Goal: Task Accomplishment & Management: Manage account settings

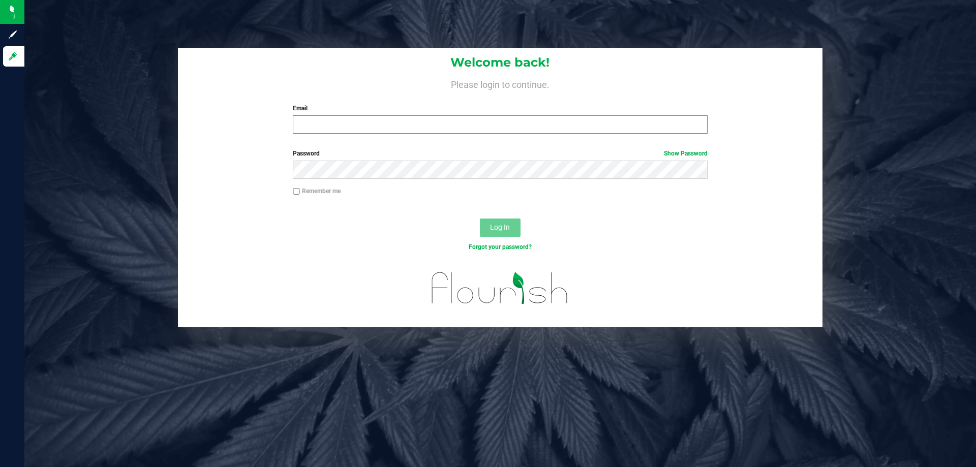
click at [318, 128] on input "Email" at bounding box center [500, 124] width 414 height 18
type input "[EMAIL_ADDRESS][DOMAIN_NAME]"
click at [480, 219] on button "Log In" at bounding box center [500, 228] width 41 height 18
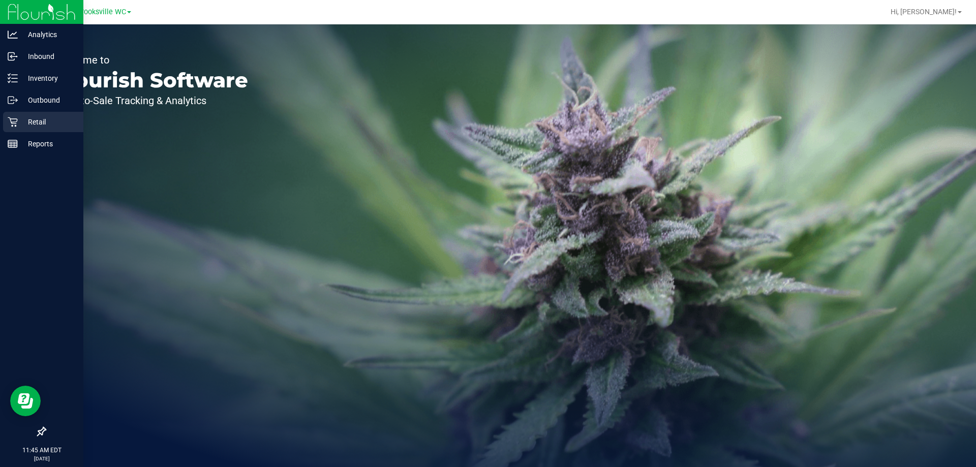
click at [24, 124] on p "Retail" at bounding box center [48, 122] width 61 height 12
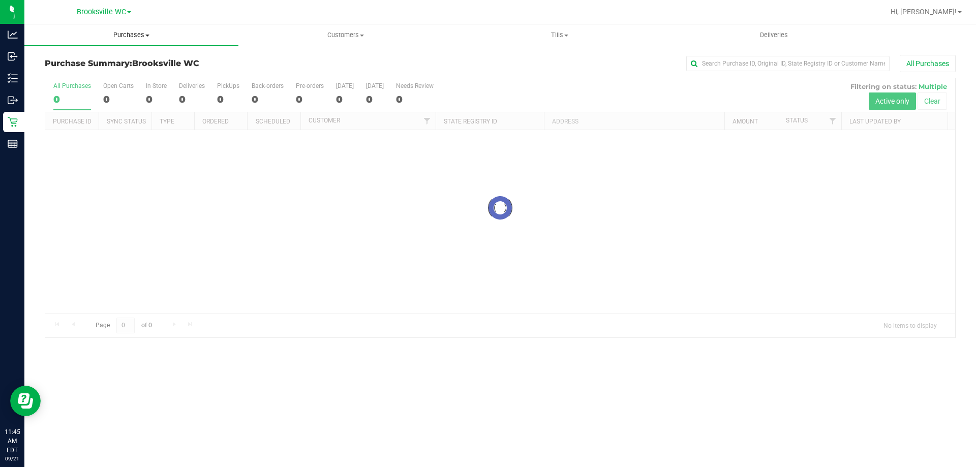
click at [129, 35] on span "Purchases" at bounding box center [131, 34] width 214 height 9
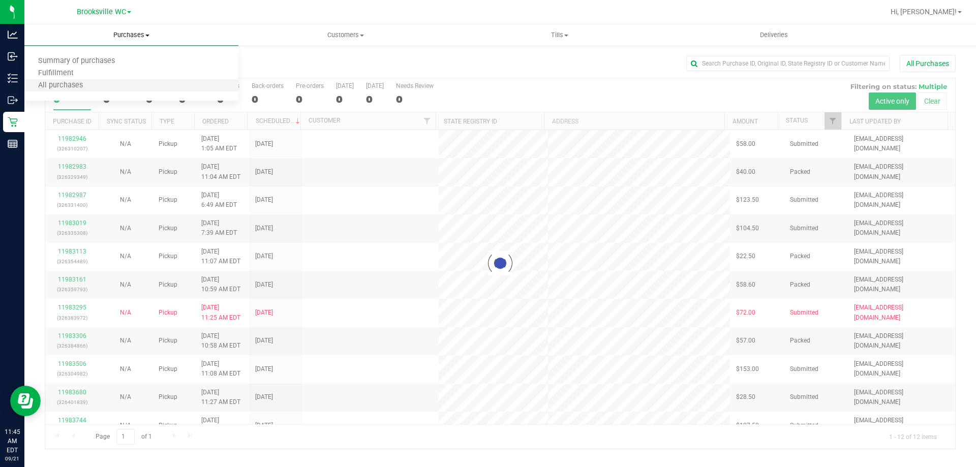
click at [128, 82] on li "All purchases" at bounding box center [131, 86] width 214 height 12
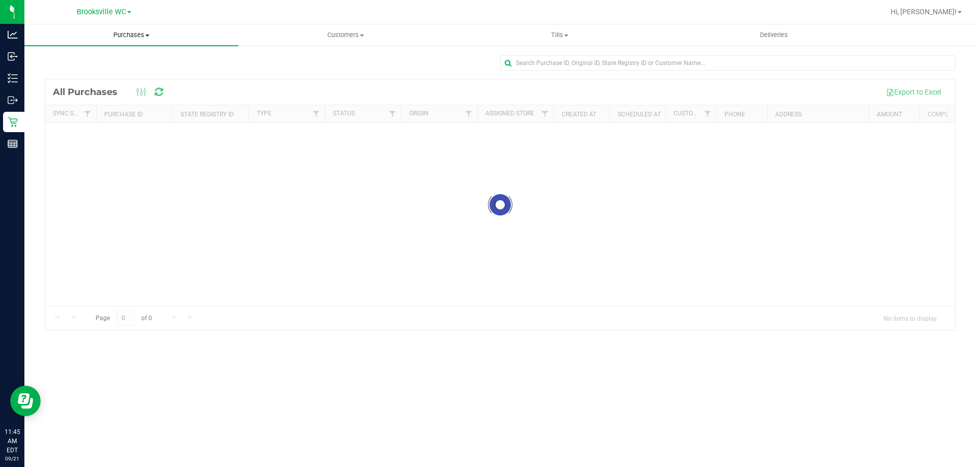
click at [136, 39] on span "Purchases" at bounding box center [131, 34] width 214 height 9
click at [129, 72] on li "Fulfillment" at bounding box center [131, 74] width 214 height 12
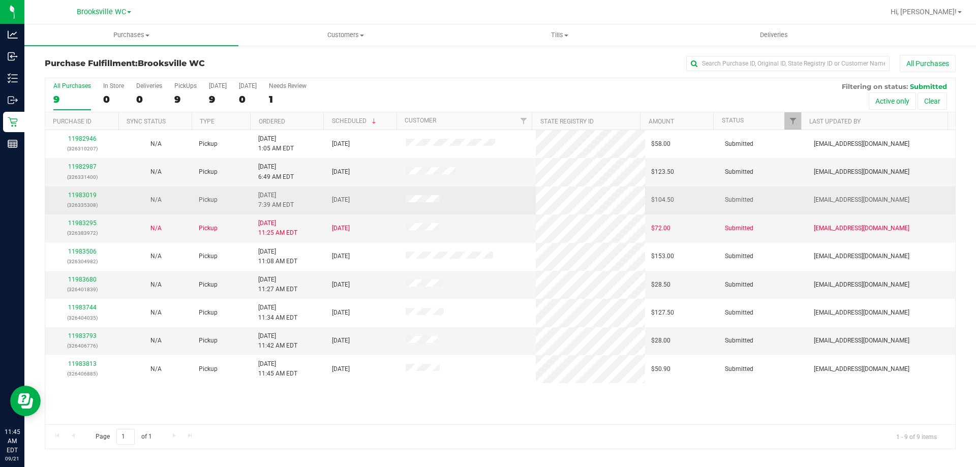
click at [85, 199] on div "11983019 (326335308)" at bounding box center [82, 200] width 62 height 19
click at [85, 193] on link "11983019" at bounding box center [82, 195] width 28 height 7
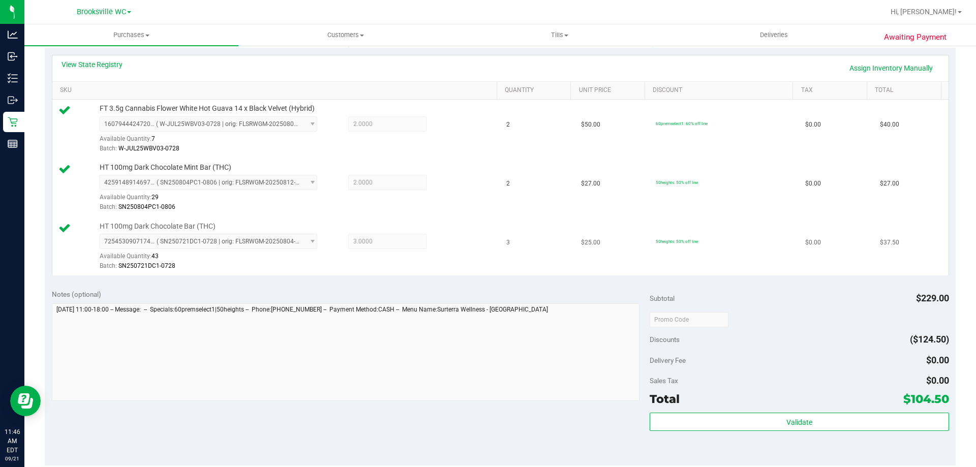
scroll to position [305, 0]
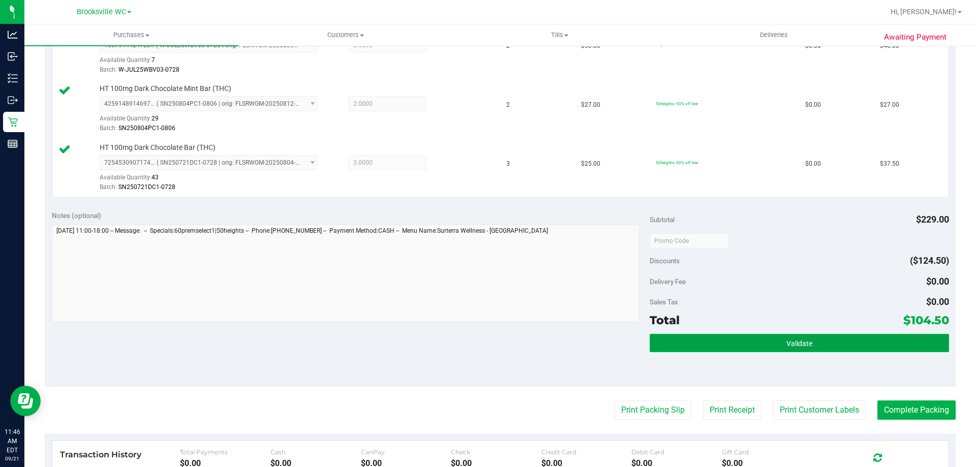
click at [758, 339] on button "Validate" at bounding box center [799, 343] width 299 height 18
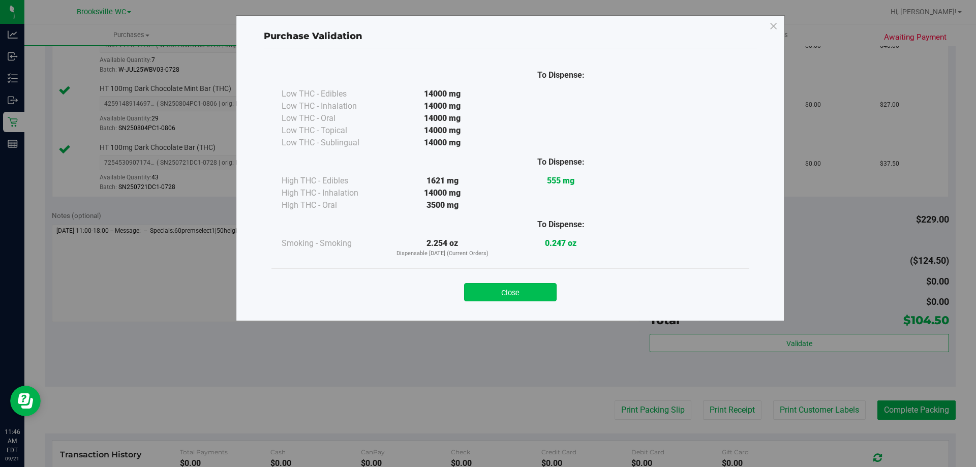
click at [517, 291] on button "Close" at bounding box center [510, 292] width 93 height 18
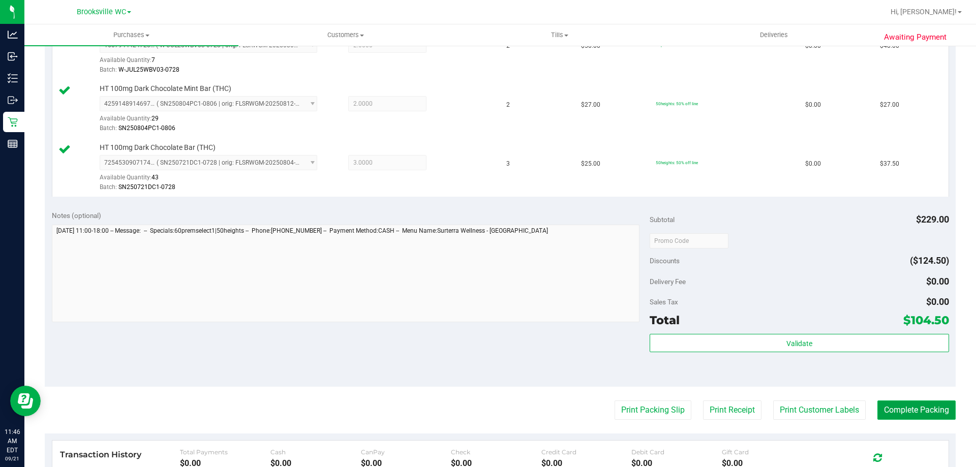
click at [931, 411] on button "Complete Packing" at bounding box center [916, 410] width 78 height 19
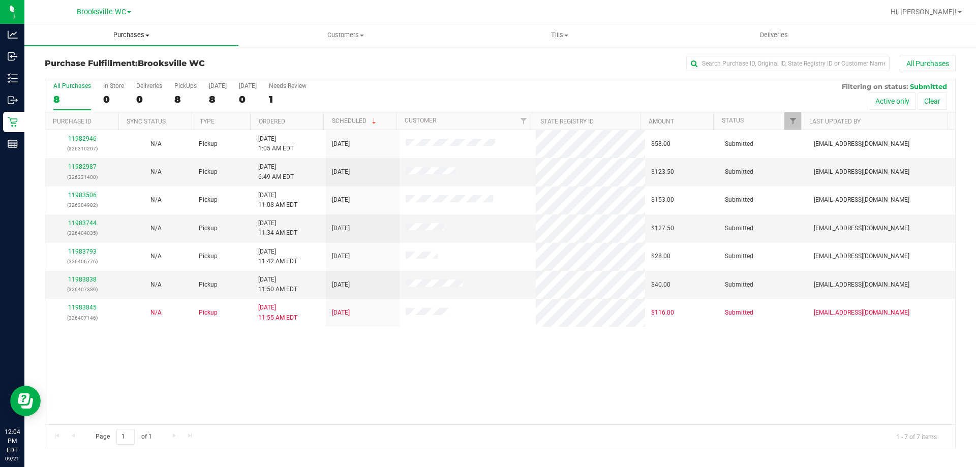
click at [123, 33] on span "Purchases" at bounding box center [131, 34] width 214 height 9
click at [126, 67] on li "Summary of purchases" at bounding box center [131, 61] width 214 height 12
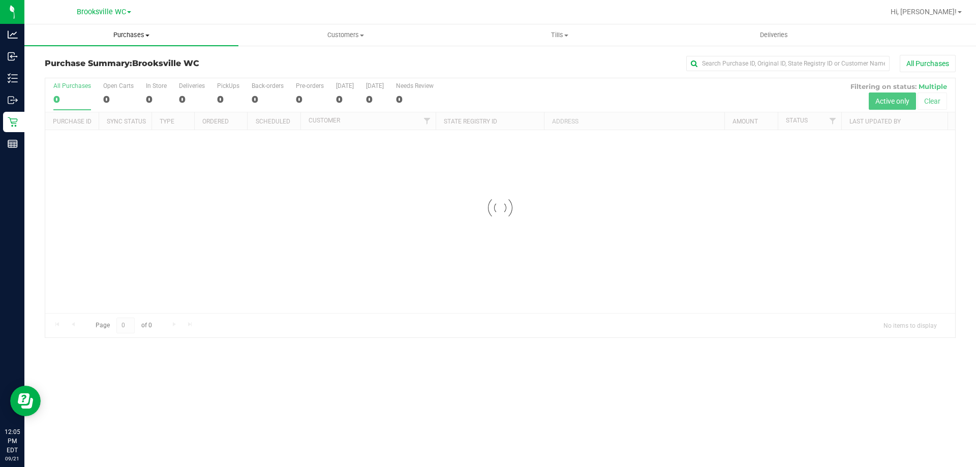
click at [134, 40] on uib-tab-heading "Purchases Summary of purchases Fulfillment All purchases" at bounding box center [131, 34] width 214 height 21
click at [129, 74] on li "Fulfillment" at bounding box center [131, 74] width 214 height 12
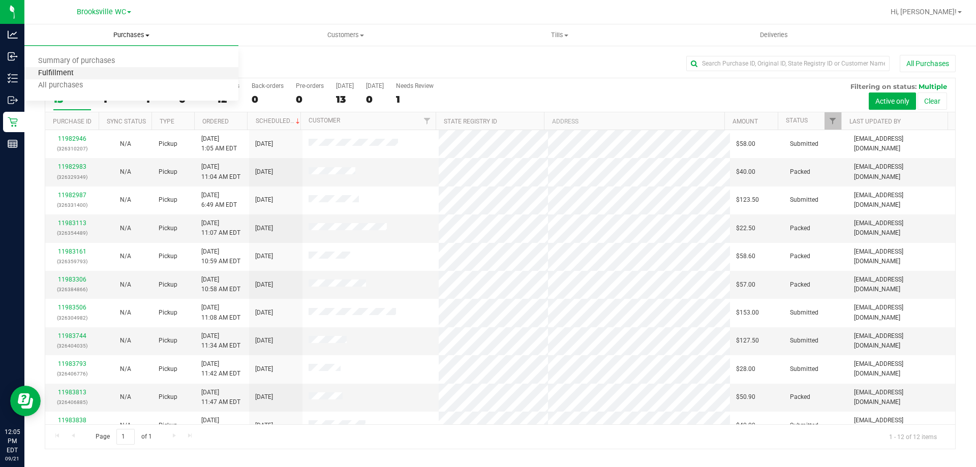
click at [75, 72] on span "Fulfillment" at bounding box center [55, 73] width 63 height 9
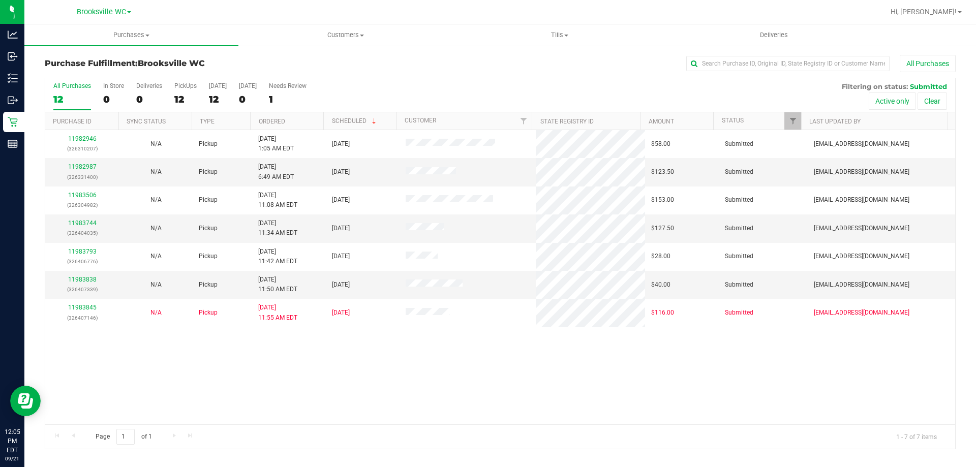
click at [283, 56] on div "Purchase Fulfillment: [GEOGRAPHIC_DATA] WC All Purchases" at bounding box center [500, 66] width 911 height 22
click at [499, 381] on div "11982946 (326310207) N/A Pickup [DATE] 1:05 AM EDT 9/21/2025 $58.00 Submitted […" at bounding box center [500, 277] width 910 height 294
click at [438, 89] on div "All Purchases 7 In Store 0 Deliveries 0 PickUps 7 [DATE] 7 [DATE] 0 Needs Revie…" at bounding box center [500, 95] width 910 height 34
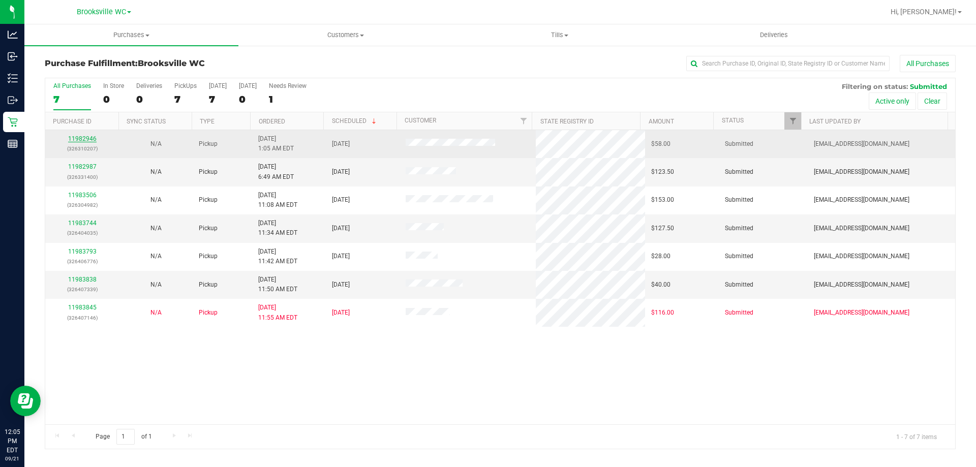
click at [82, 139] on link "11982946" at bounding box center [82, 138] width 28 height 7
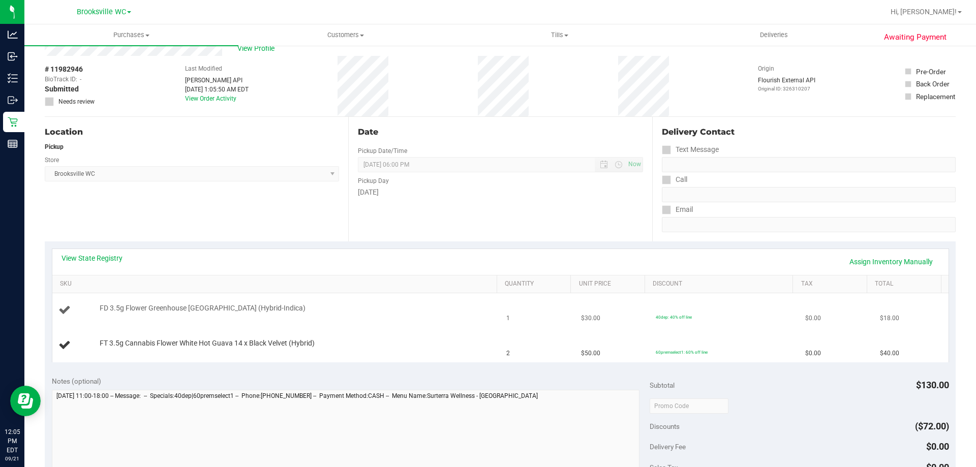
scroll to position [51, 0]
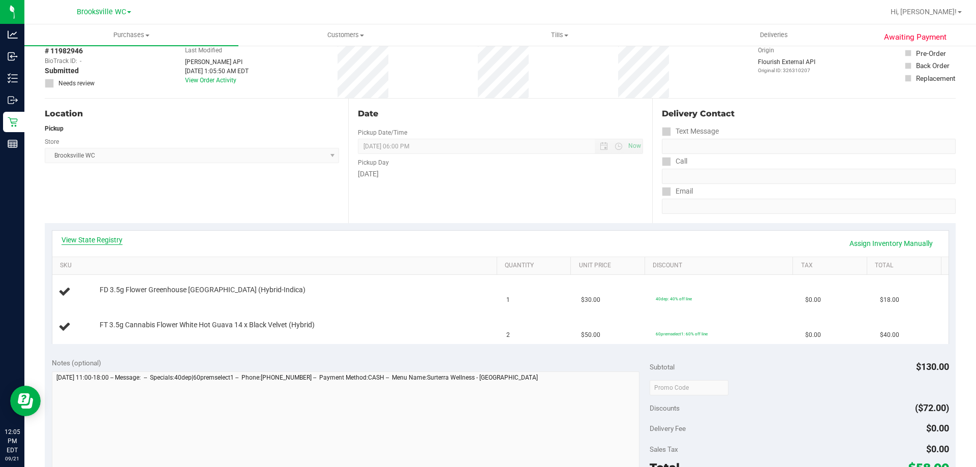
drag, startPoint x: 100, startPoint y: 247, endPoint x: 102, endPoint y: 241, distance: 6.1
click at [101, 244] on div "View State Registry Assign Inventory Manually" at bounding box center [501, 243] width 878 height 17
click at [102, 241] on link "View State Registry" at bounding box center [92, 240] width 61 height 10
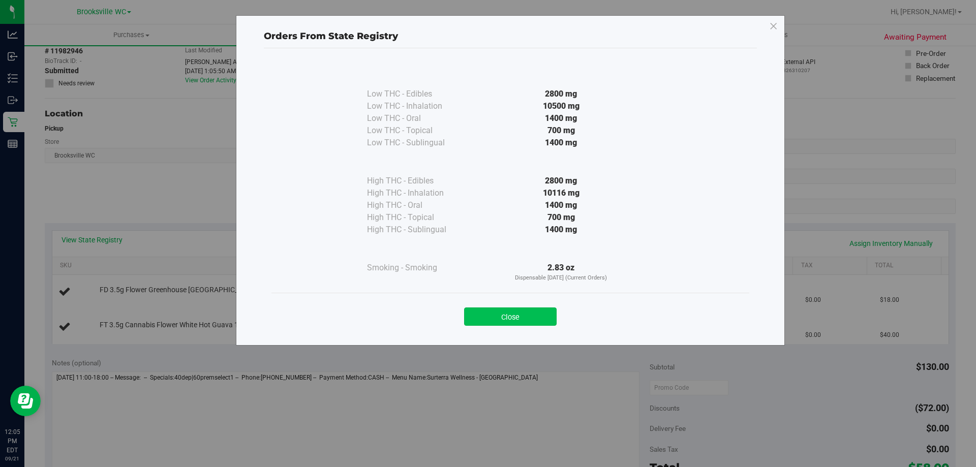
click at [533, 310] on button "Close" at bounding box center [510, 317] width 93 height 18
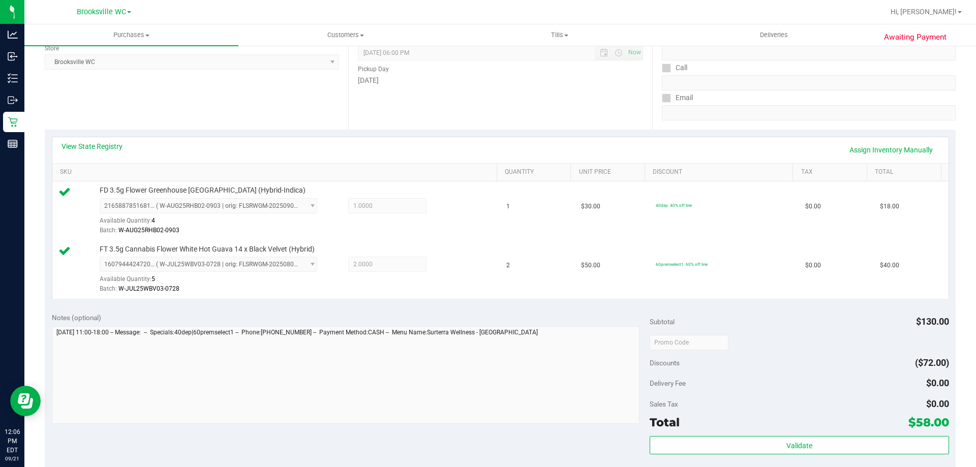
scroll to position [203, 0]
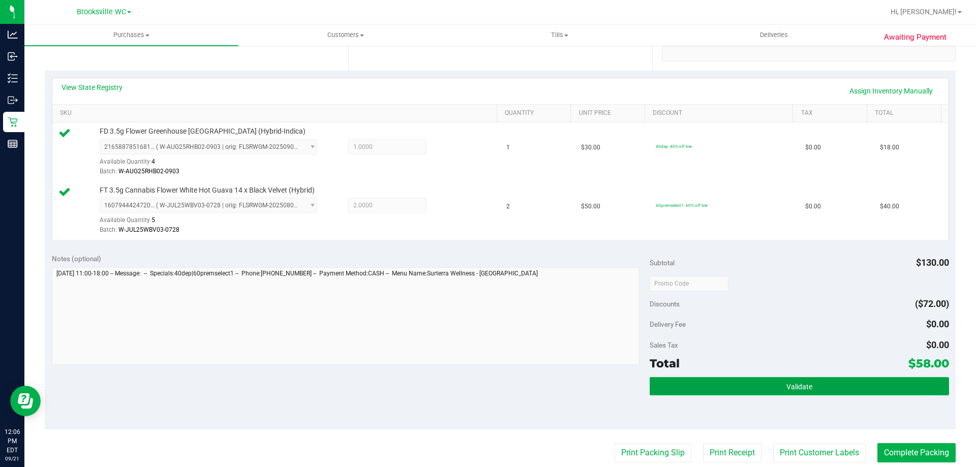
click at [753, 389] on button "Validate" at bounding box center [799, 386] width 299 height 18
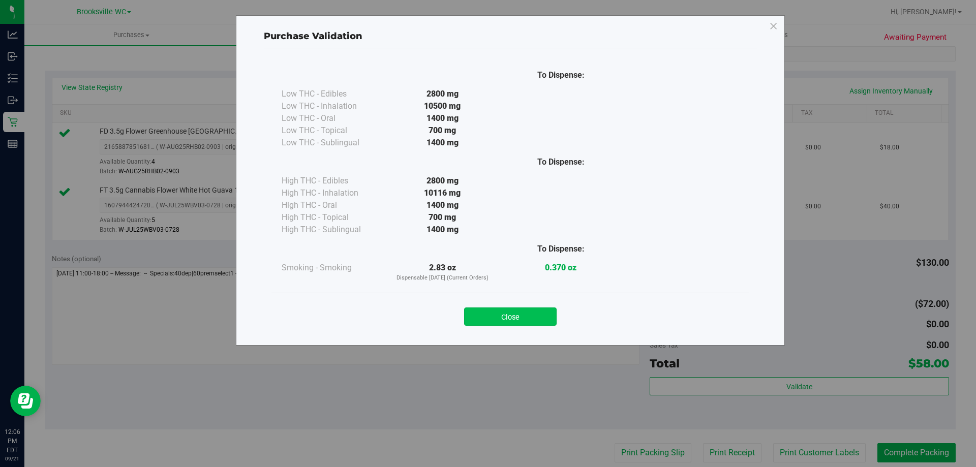
click at [537, 320] on button "Close" at bounding box center [510, 317] width 93 height 18
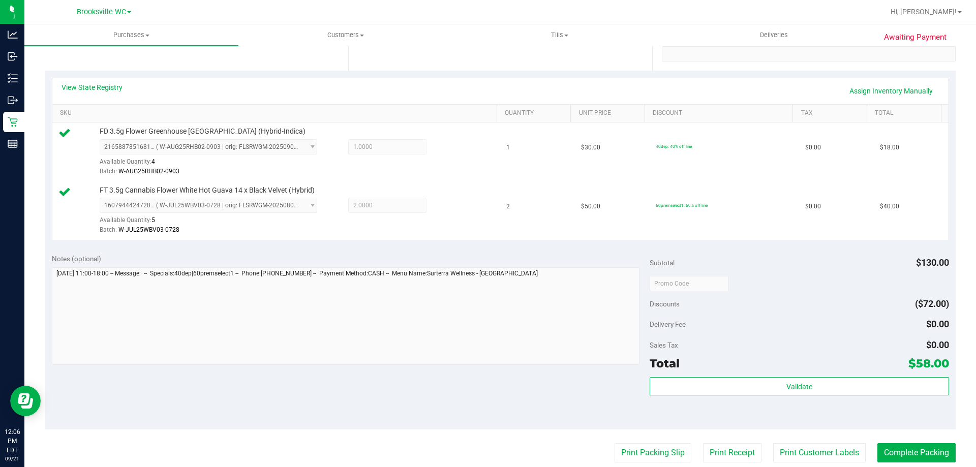
scroll to position [423, 0]
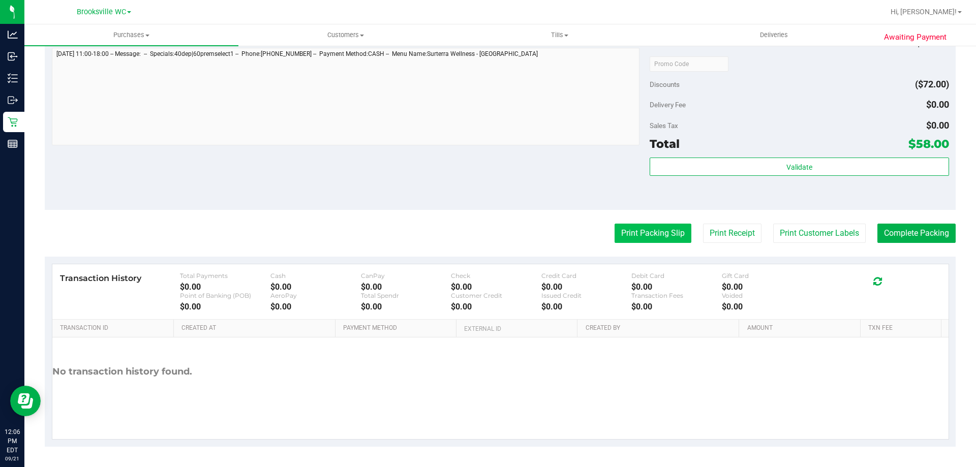
click at [643, 237] on button "Print Packing Slip" at bounding box center [652, 233] width 77 height 19
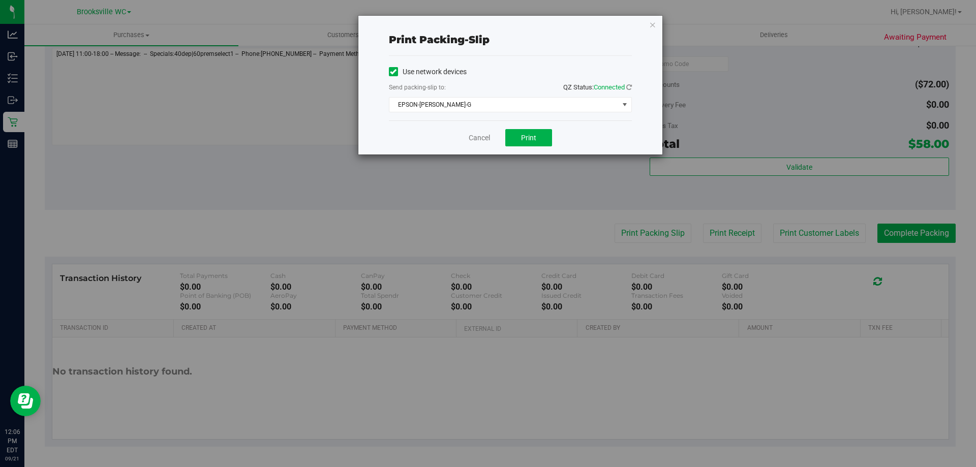
click at [526, 146] on div "Cancel Print" at bounding box center [510, 137] width 243 height 34
click at [536, 97] on div "Use network devices Send packing-slip to: QZ Status: Connected EPSON-[PERSON_NA…" at bounding box center [510, 88] width 243 height 48
click at [510, 108] on span "EPSON-[PERSON_NAME]-G" at bounding box center [503, 105] width 229 height 14
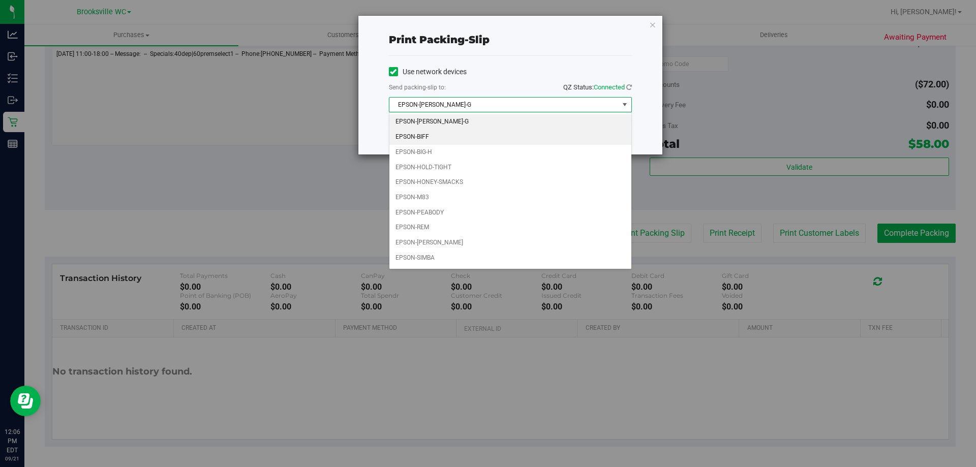
click at [447, 140] on li "EPSON-BIFF" at bounding box center [510, 137] width 242 height 15
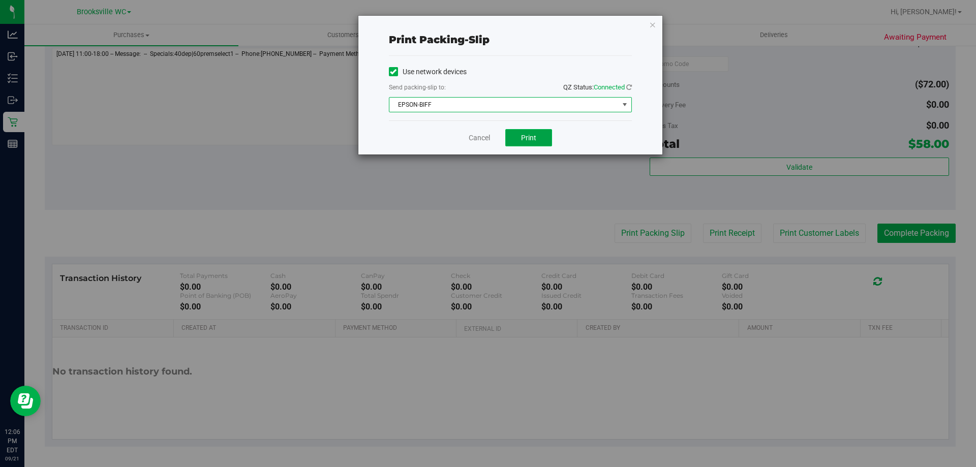
click at [531, 141] on span "Print" at bounding box center [528, 138] width 15 height 8
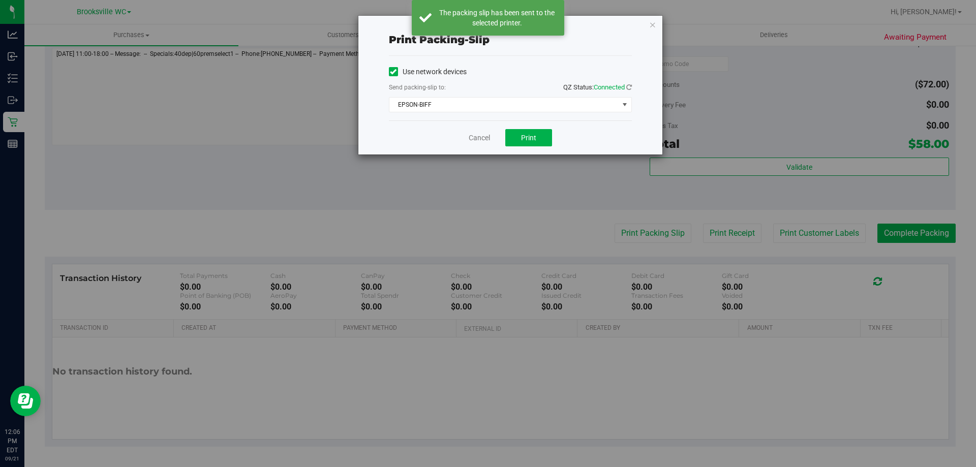
click at [475, 143] on div "Cancel Print" at bounding box center [510, 137] width 243 height 34
click at [474, 137] on link "Cancel" at bounding box center [479, 138] width 21 height 11
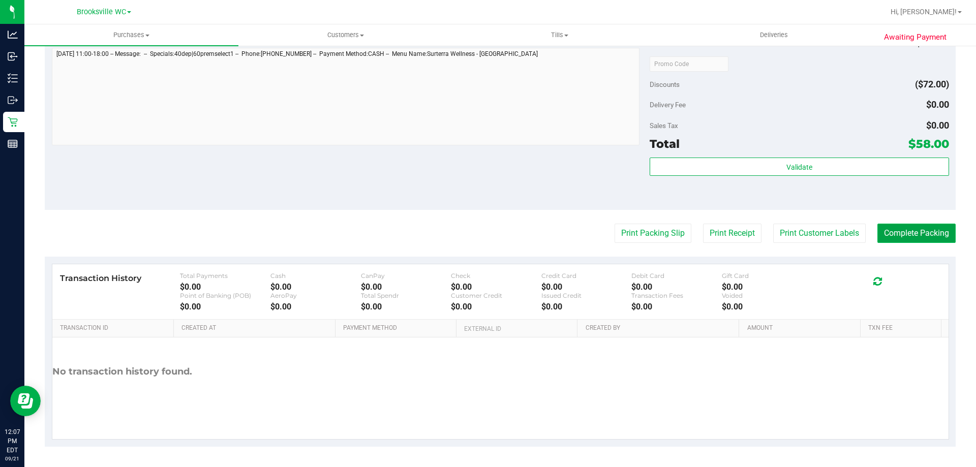
click at [912, 238] on button "Complete Packing" at bounding box center [916, 233] width 78 height 19
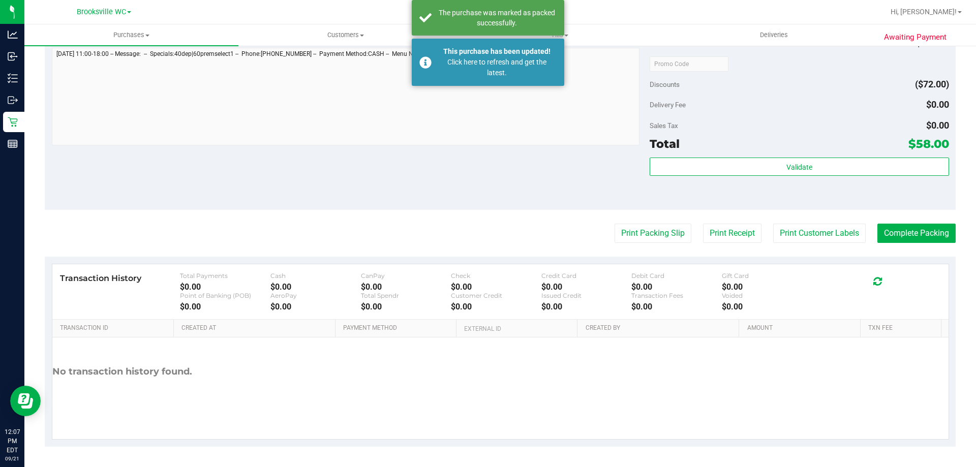
click at [766, 157] on div "Subtotal $130.00 Discounts ($72.00) Delivery Fee $0.00 Sales Tax $0.00 Total $5…" at bounding box center [799, 118] width 299 height 169
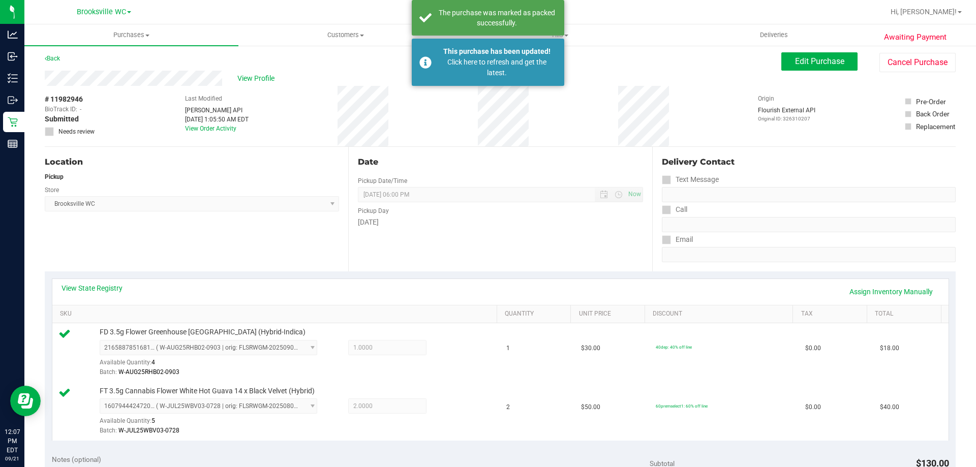
scroll to position [0, 0]
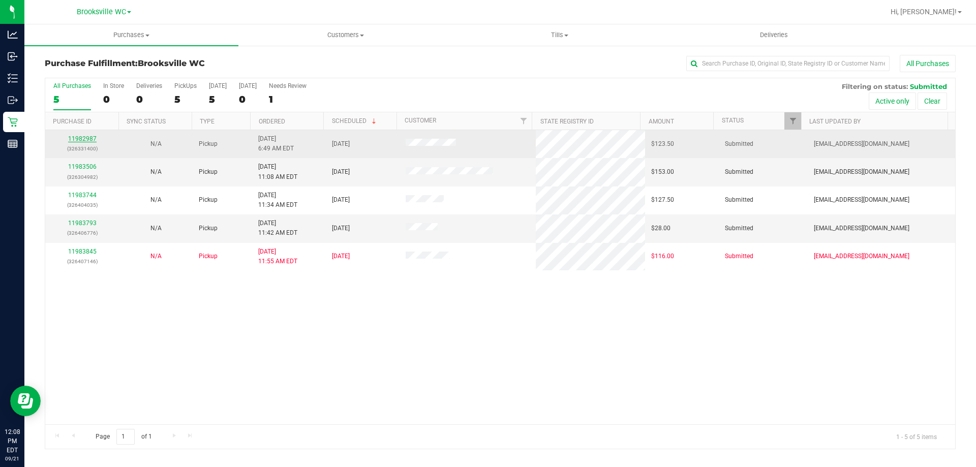
click at [81, 139] on link "11982987" at bounding box center [82, 138] width 28 height 7
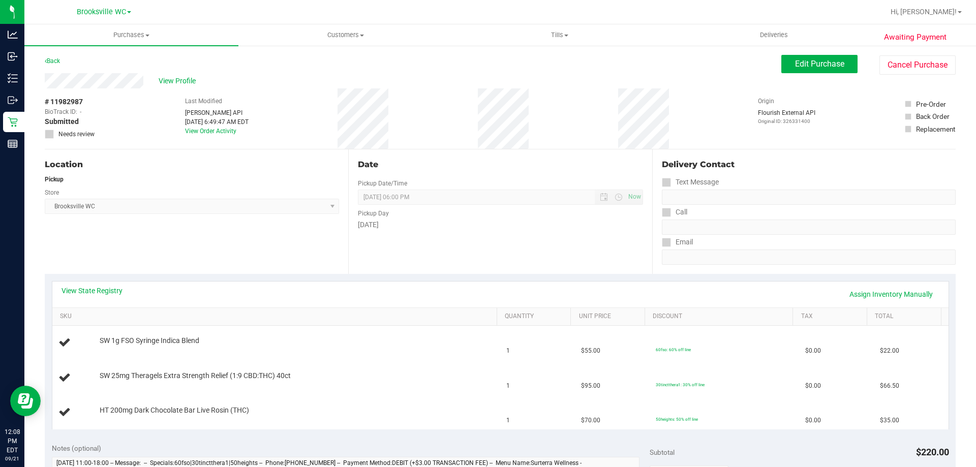
click at [438, 294] on div "View State Registry Assign Inventory Manually" at bounding box center [501, 294] width 878 height 17
click at [99, 283] on div "View State Registry Assign Inventory Manually" at bounding box center [500, 295] width 896 height 26
click at [96, 288] on link "View State Registry" at bounding box center [92, 291] width 61 height 10
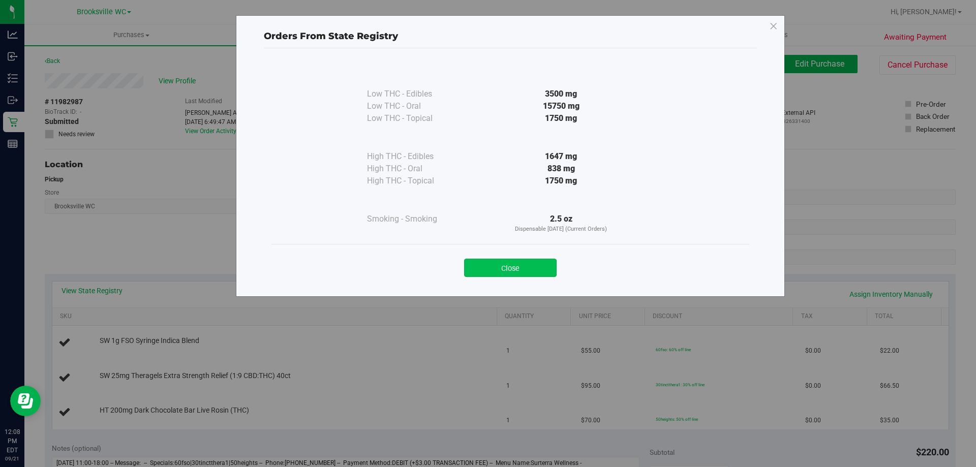
click at [540, 267] on button "Close" at bounding box center [510, 268] width 93 height 18
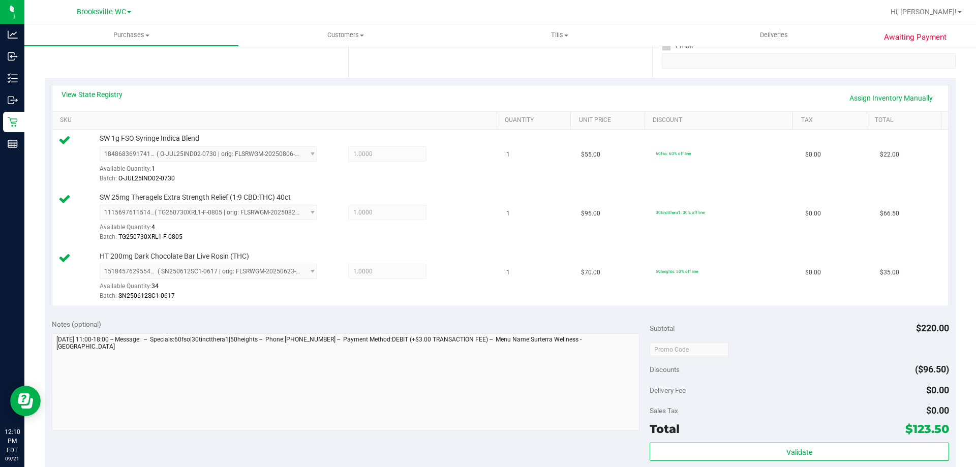
scroll to position [305, 0]
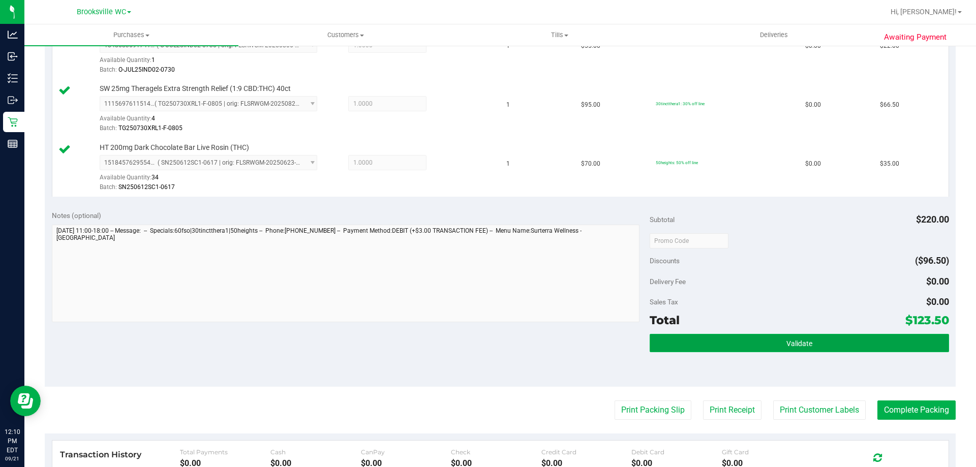
click at [755, 342] on button "Validate" at bounding box center [799, 343] width 299 height 18
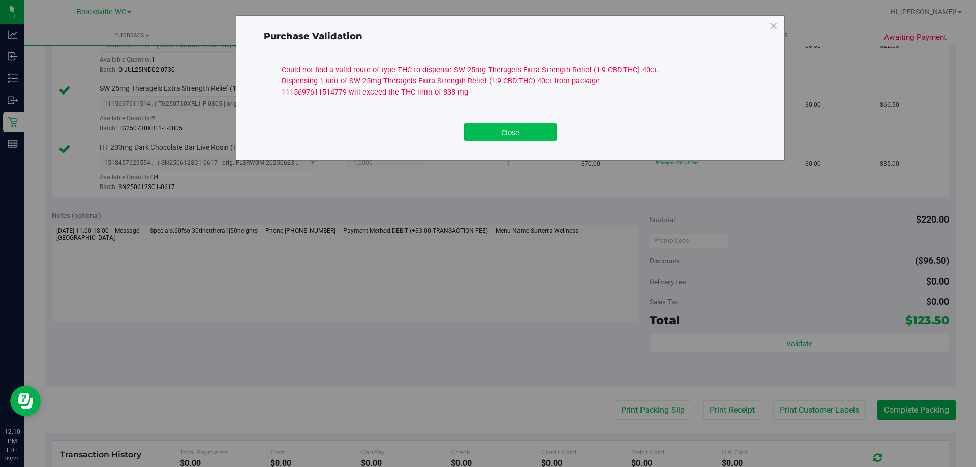
click at [514, 140] on button "Close" at bounding box center [510, 132] width 93 height 18
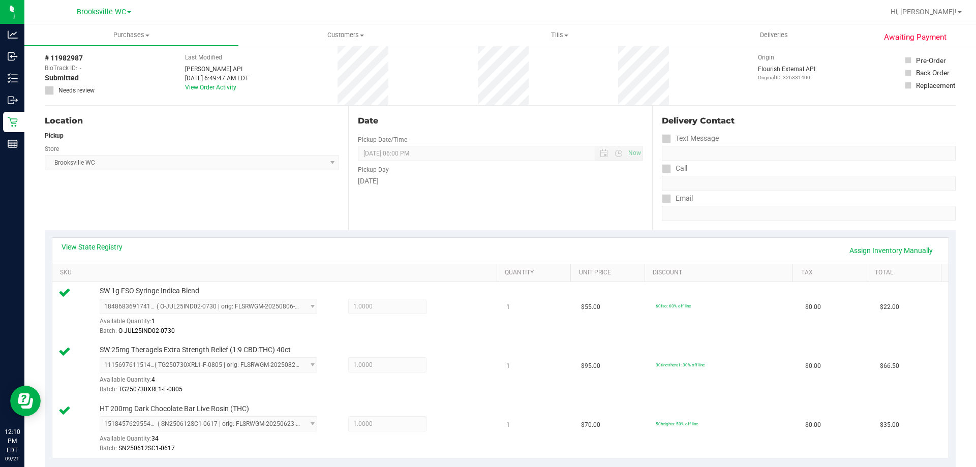
scroll to position [0, 0]
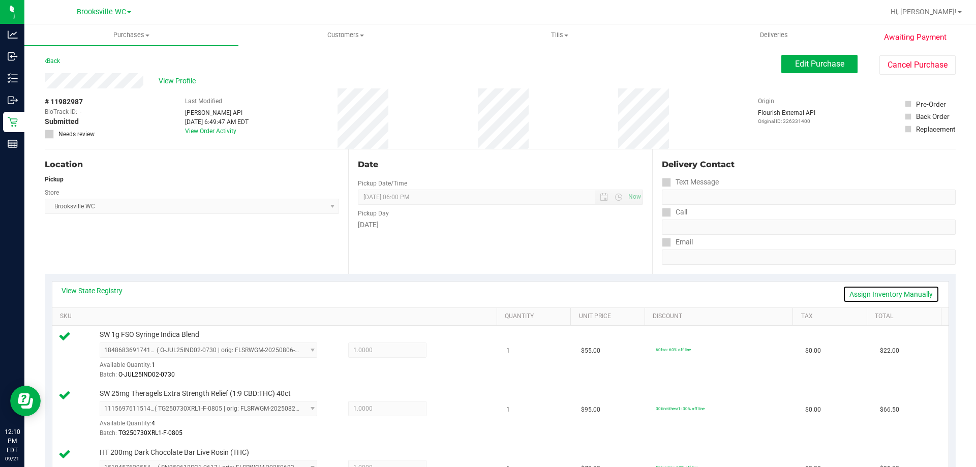
click at [907, 299] on link "Assign Inventory Manually" at bounding box center [891, 294] width 97 height 17
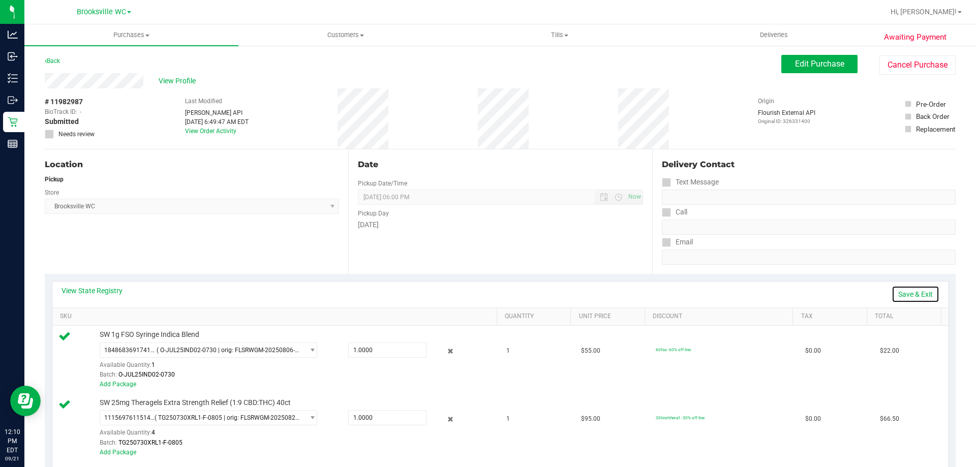
click at [915, 295] on link "Save & Exit" at bounding box center [916, 294] width 48 height 17
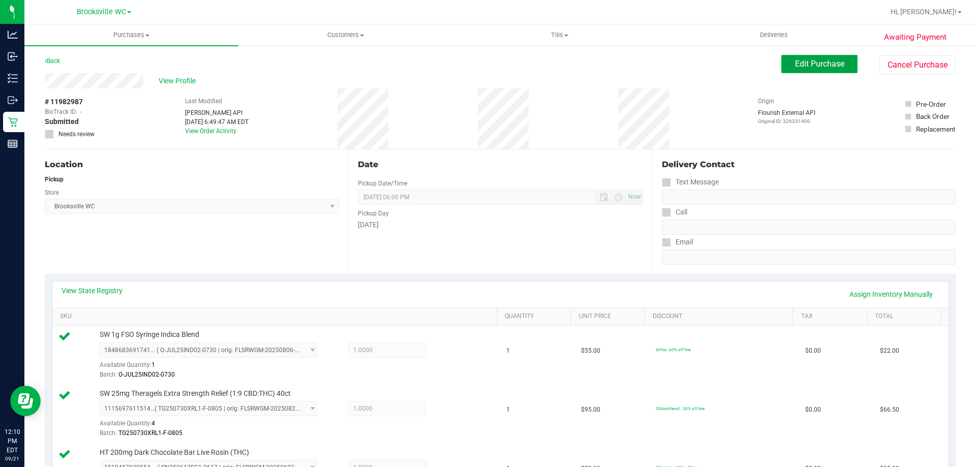
click at [828, 73] on button "Edit Purchase" at bounding box center [819, 64] width 76 height 18
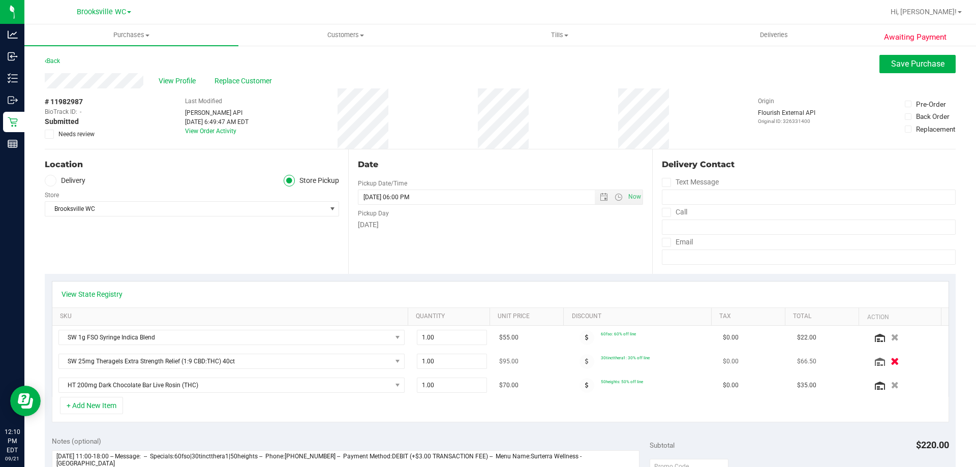
scroll to position [203, 0]
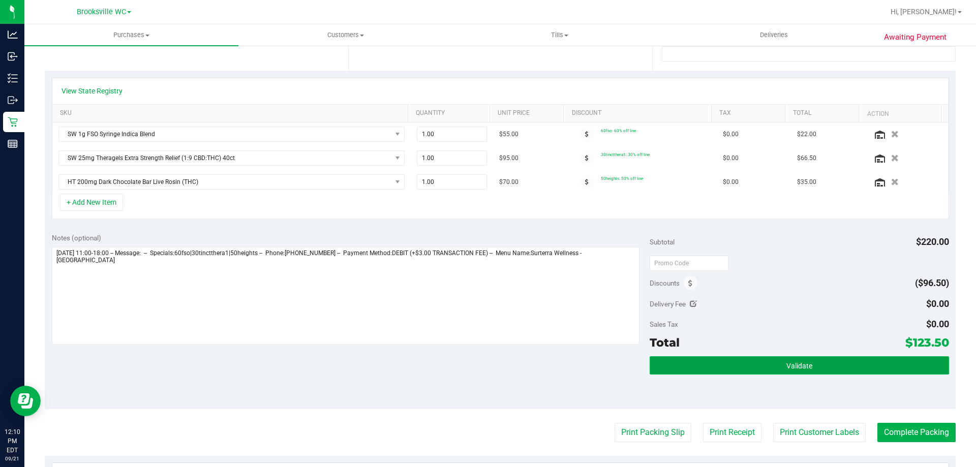
click at [872, 370] on button "Validate" at bounding box center [799, 365] width 299 height 18
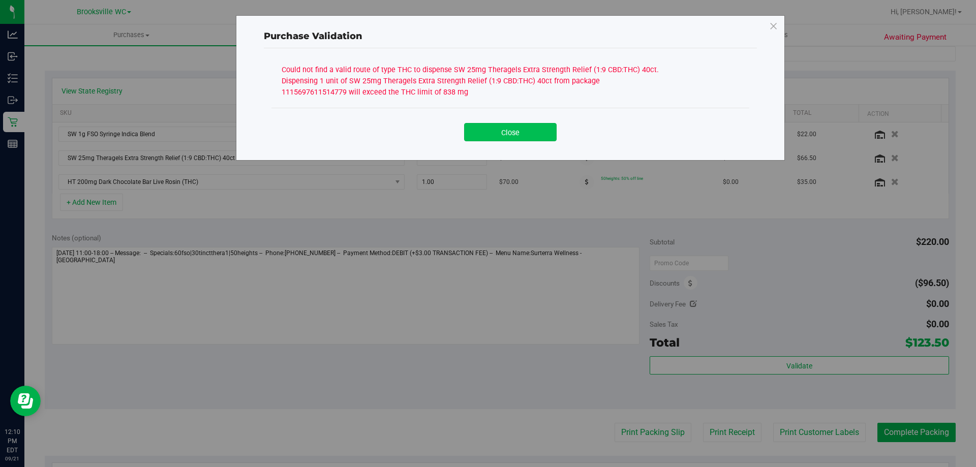
click at [507, 130] on button "Close" at bounding box center [510, 132] width 93 height 18
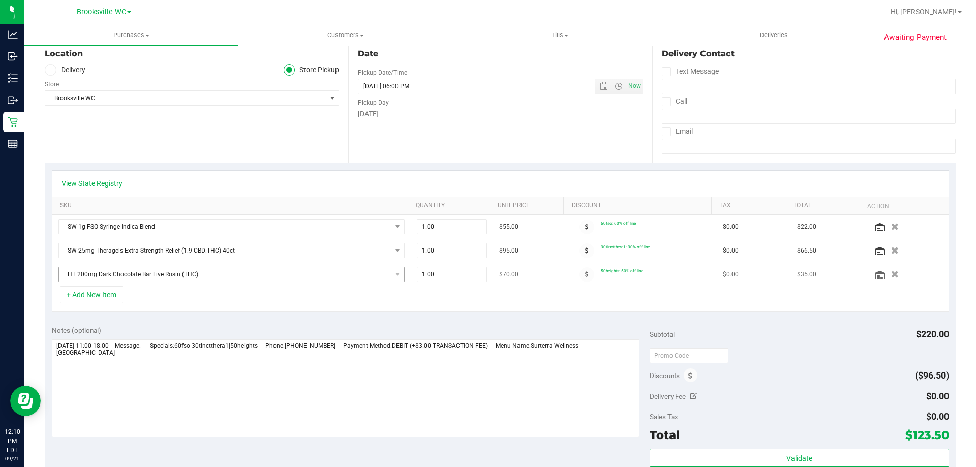
scroll to position [0, 0]
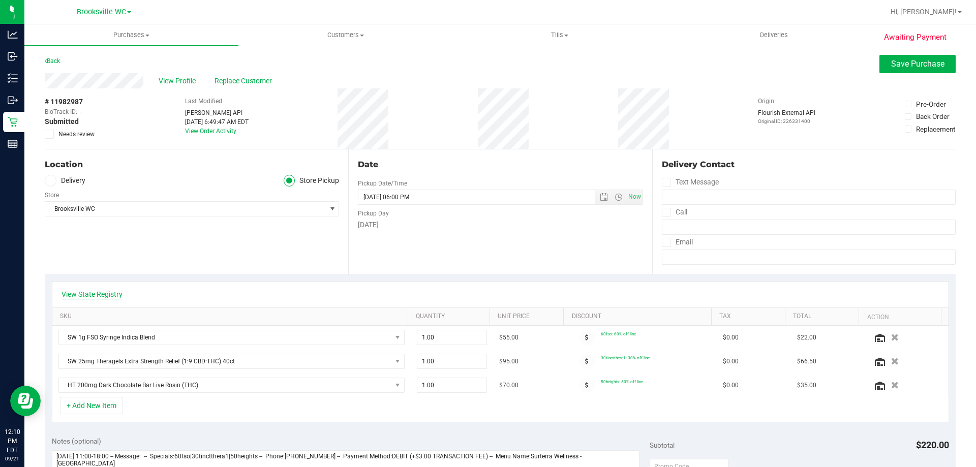
click at [98, 294] on link "View State Registry" at bounding box center [92, 294] width 61 height 10
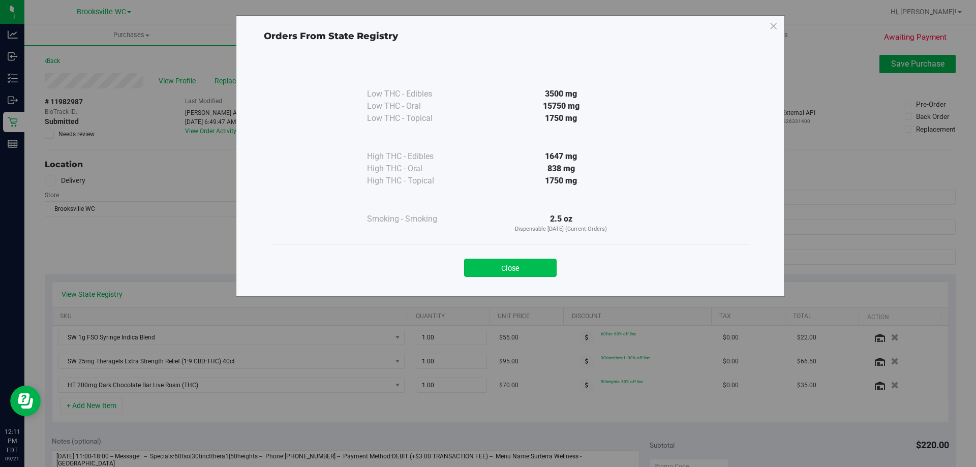
click at [513, 273] on button "Close" at bounding box center [510, 268] width 93 height 18
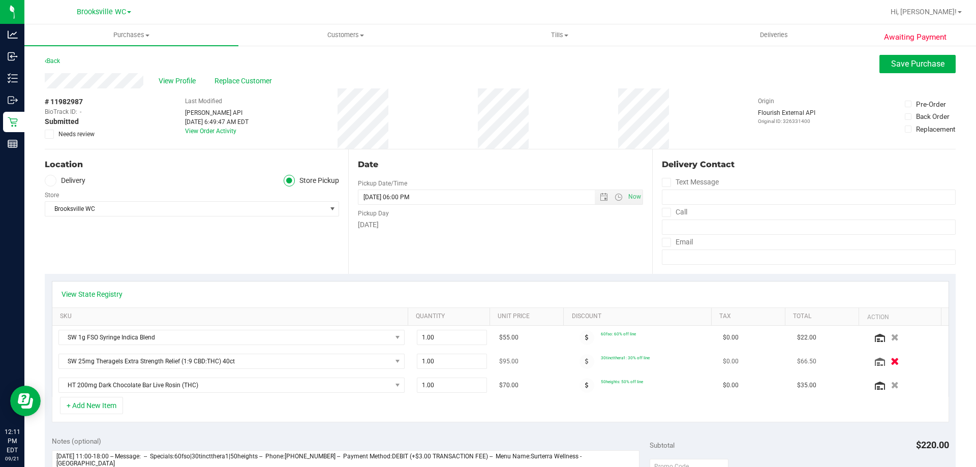
click at [890, 362] on icon "button" at bounding box center [894, 362] width 9 height 8
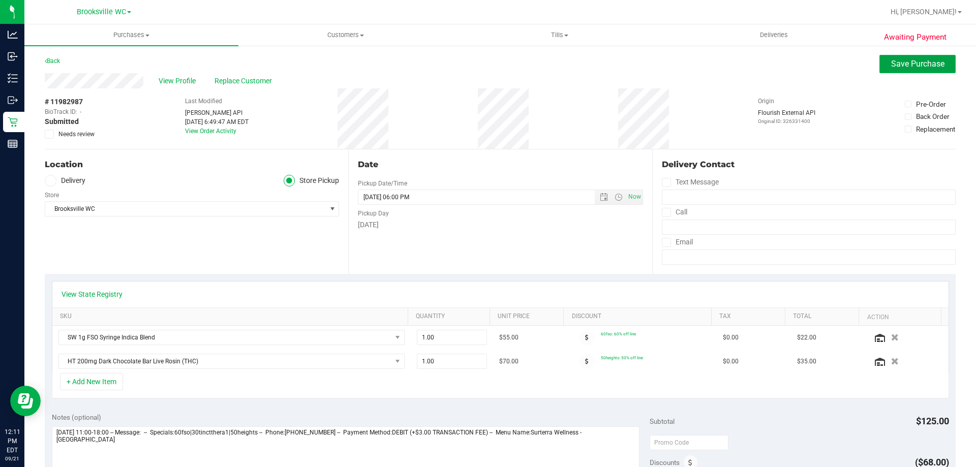
click at [915, 67] on span "Save Purchase" at bounding box center [917, 64] width 53 height 10
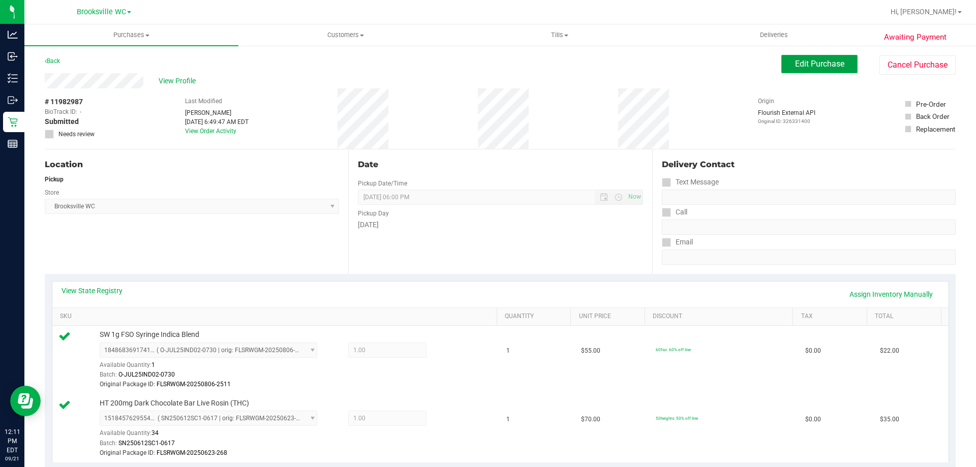
click at [815, 60] on span "Edit Purchase" at bounding box center [819, 64] width 49 height 10
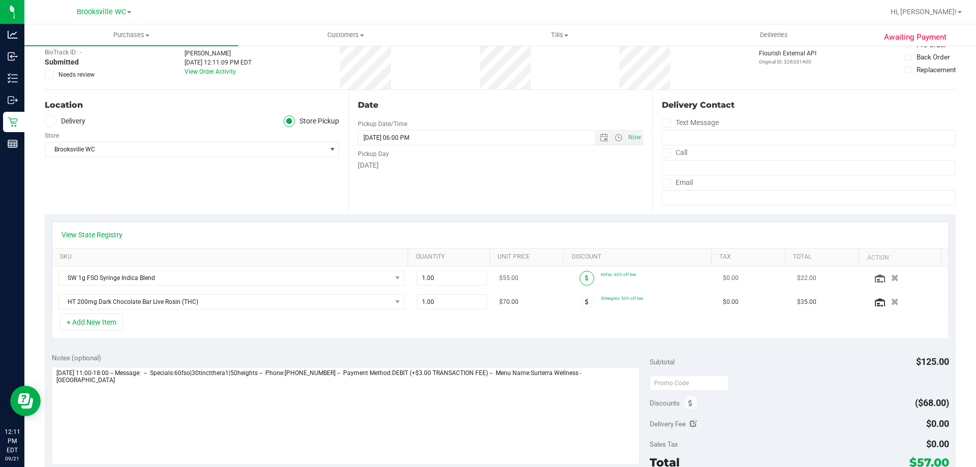
scroll to position [152, 0]
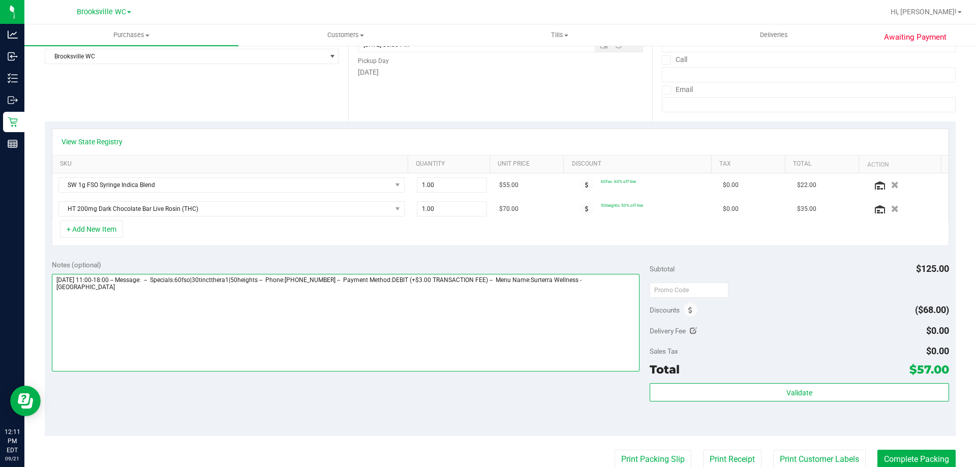
click at [633, 285] on textarea at bounding box center [346, 323] width 588 height 98
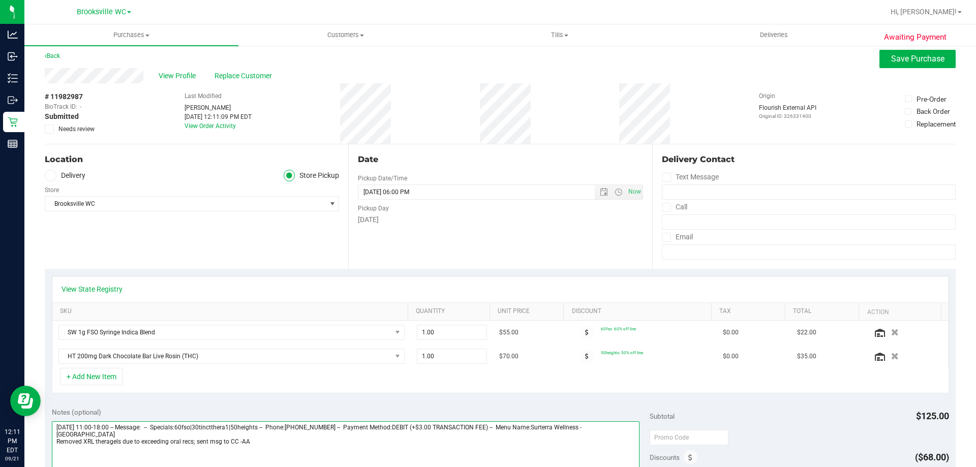
scroll to position [0, 0]
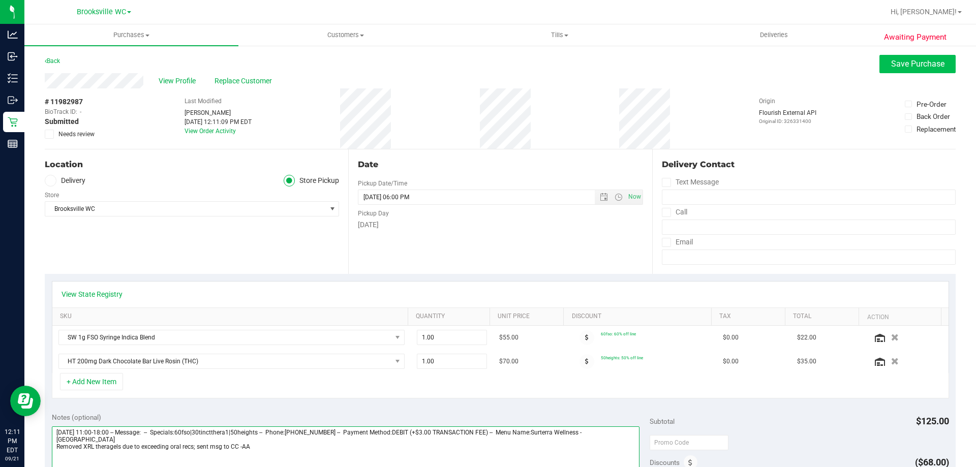
type textarea "[DATE] 11:00-18:00 -- Message: -- Specials:60fso|30tinctthera1|50heights -- Pho…"
click at [891, 67] on span "Save Purchase" at bounding box center [917, 64] width 53 height 10
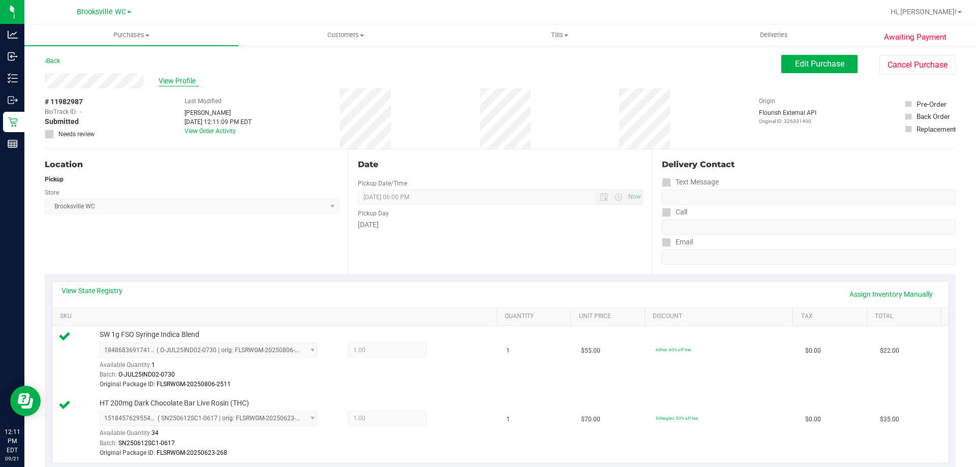
click at [175, 83] on span "View Profile" at bounding box center [179, 81] width 41 height 11
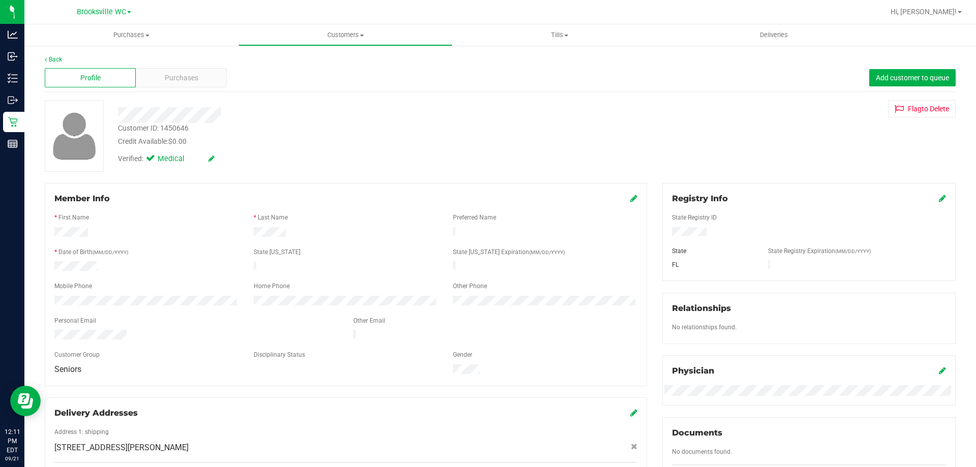
click at [179, 129] on div "Customer ID: 1450646" at bounding box center [153, 128] width 71 height 11
copy div "1450646"
click at [52, 56] on link "Back" at bounding box center [53, 59] width 17 height 7
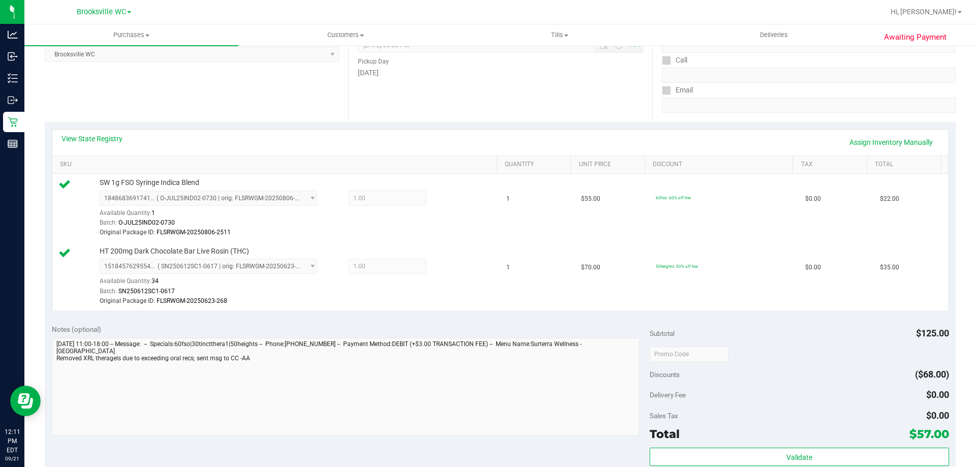
scroll to position [254, 0]
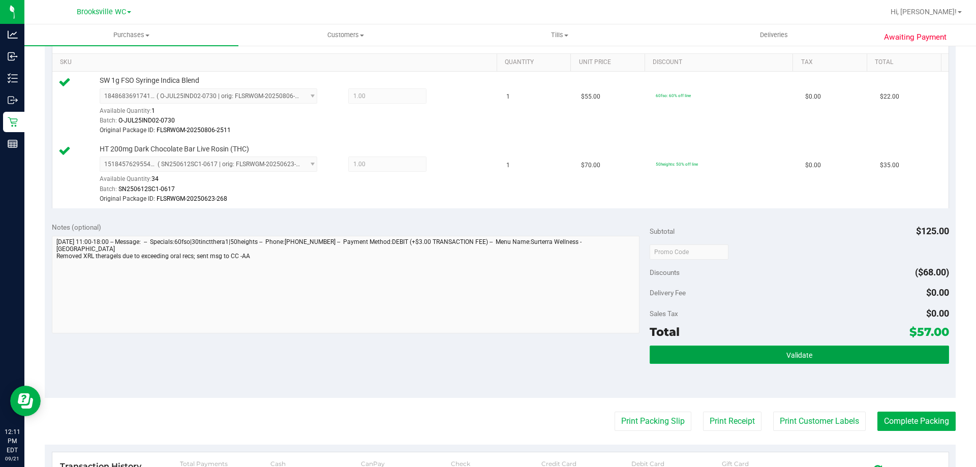
click at [781, 363] on button "Validate" at bounding box center [799, 355] width 299 height 18
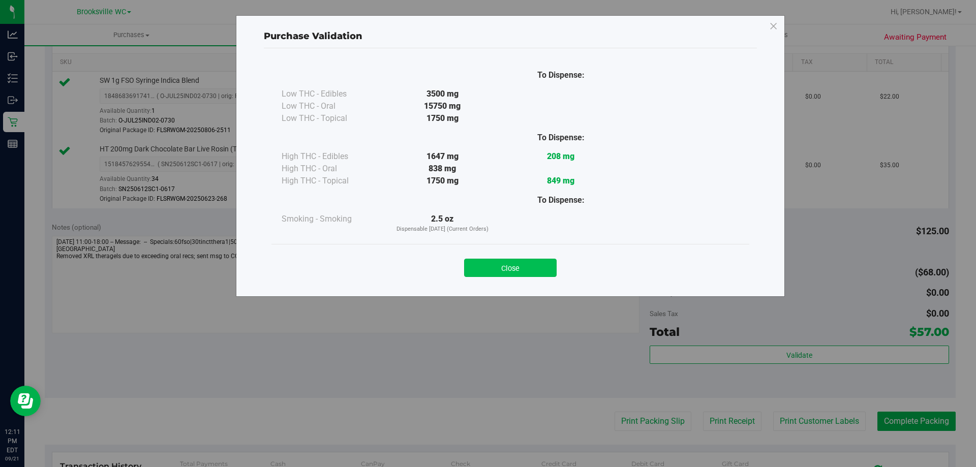
click at [502, 263] on button "Close" at bounding box center [510, 268] width 93 height 18
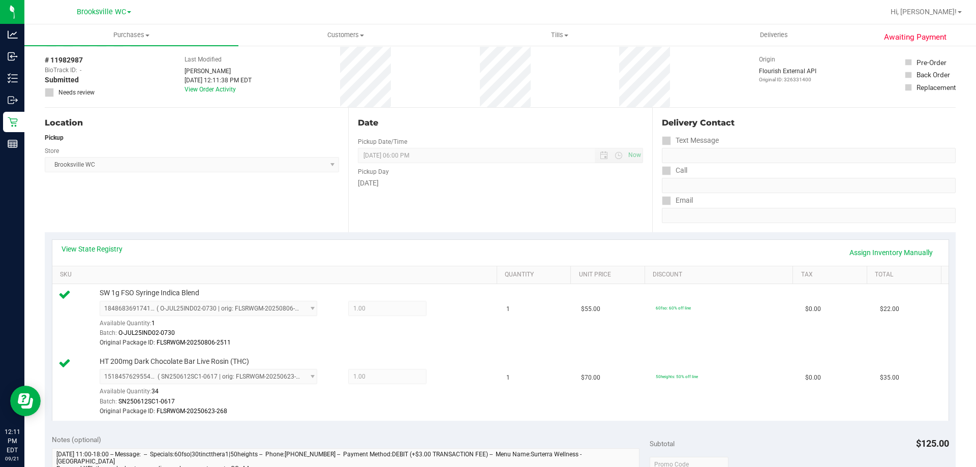
scroll to position [0, 0]
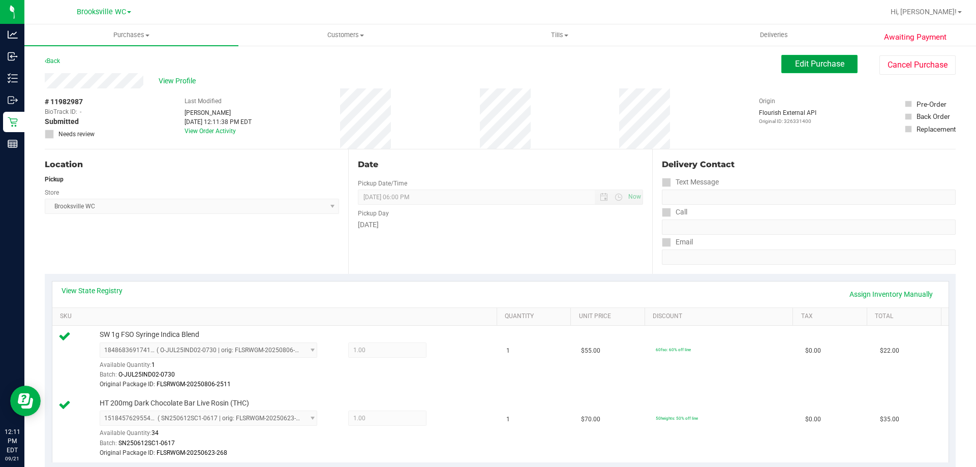
click at [820, 57] on button "Edit Purchase" at bounding box center [819, 64] width 76 height 18
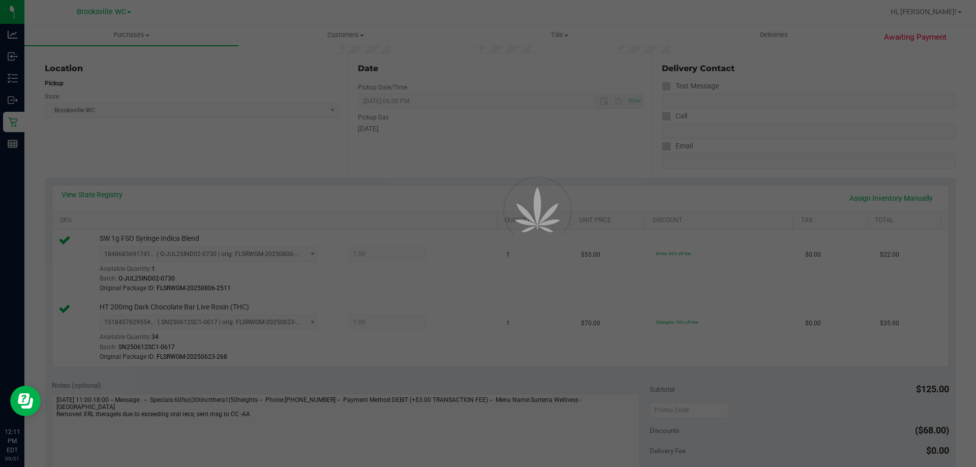
scroll to position [203, 0]
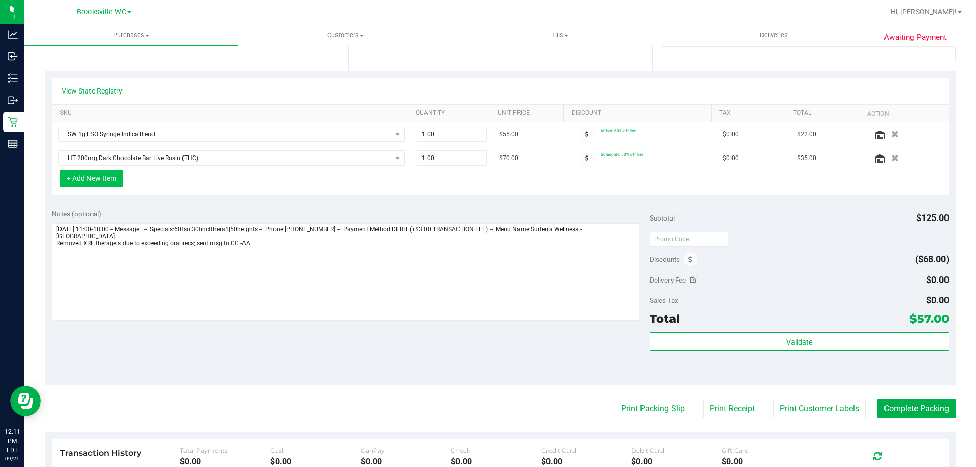
click at [87, 177] on button "+ Add New Item" at bounding box center [91, 178] width 63 height 17
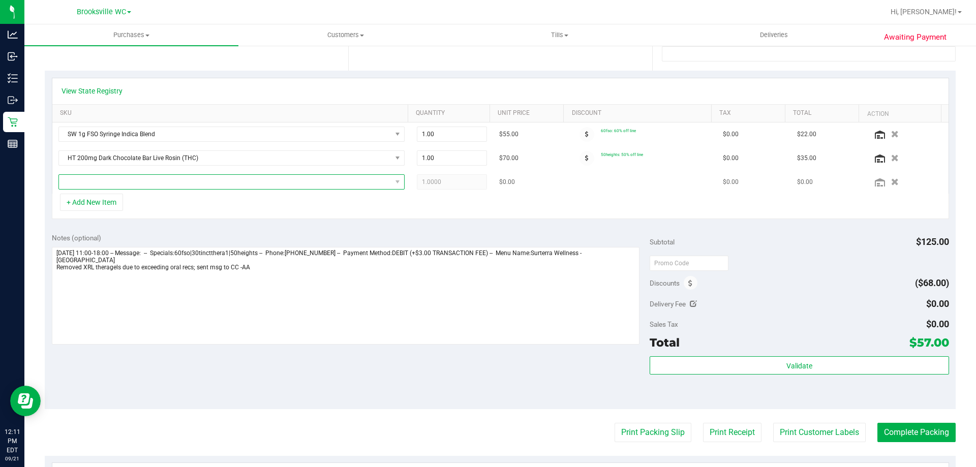
click at [116, 182] on span "NO DATA FOUND" at bounding box center [225, 182] width 332 height 14
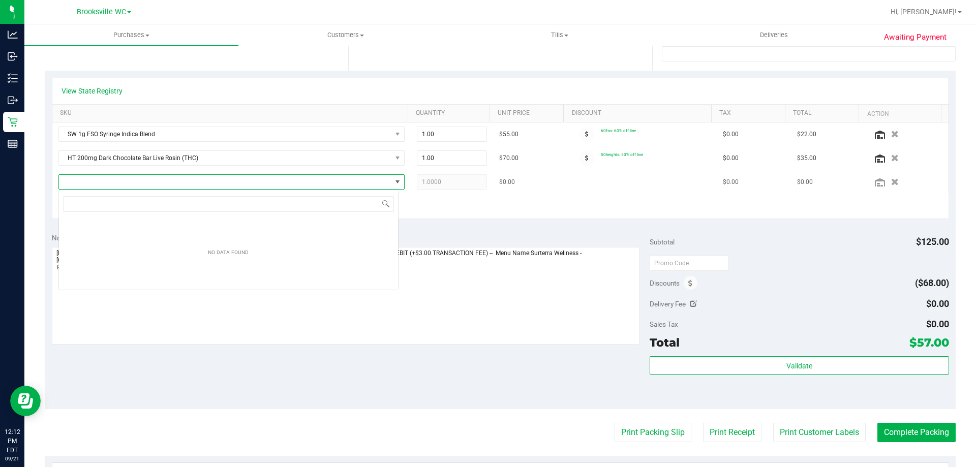
scroll to position [15, 340]
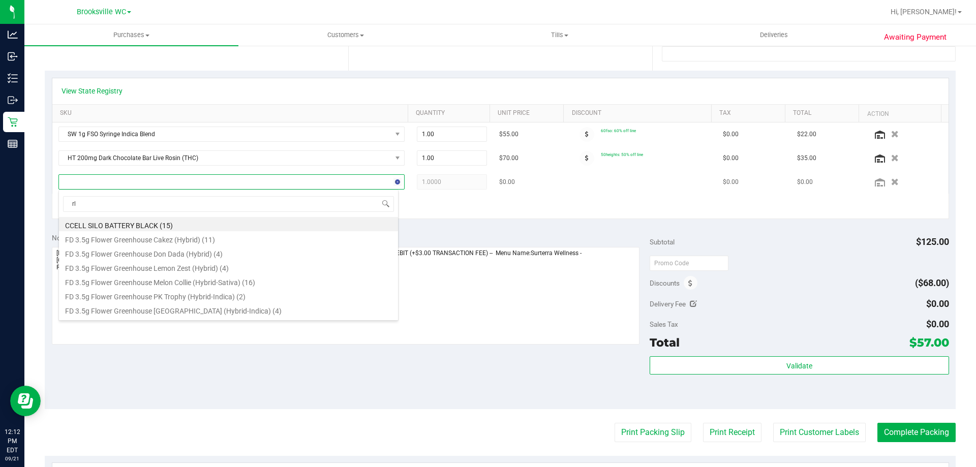
type input "rlf"
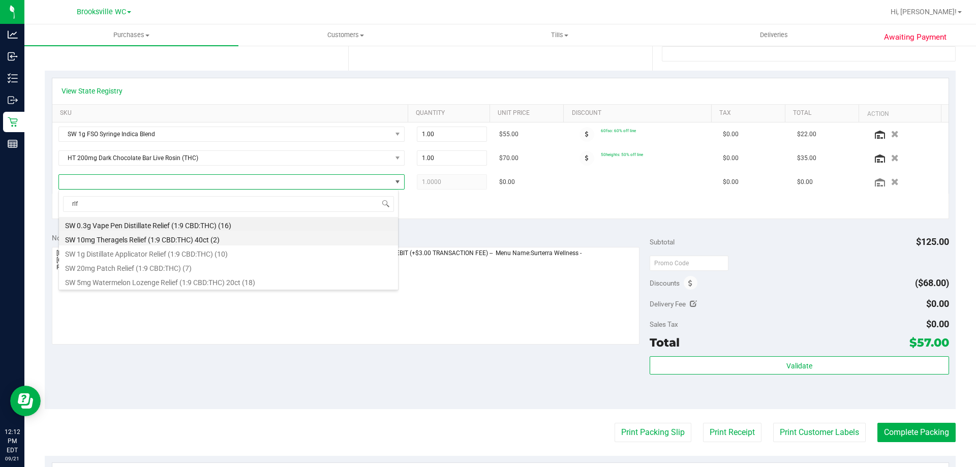
click at [164, 239] on li "SW 10mg Theragels Relief (1:9 CBD:THC) 40ct (2)" at bounding box center [228, 238] width 339 height 14
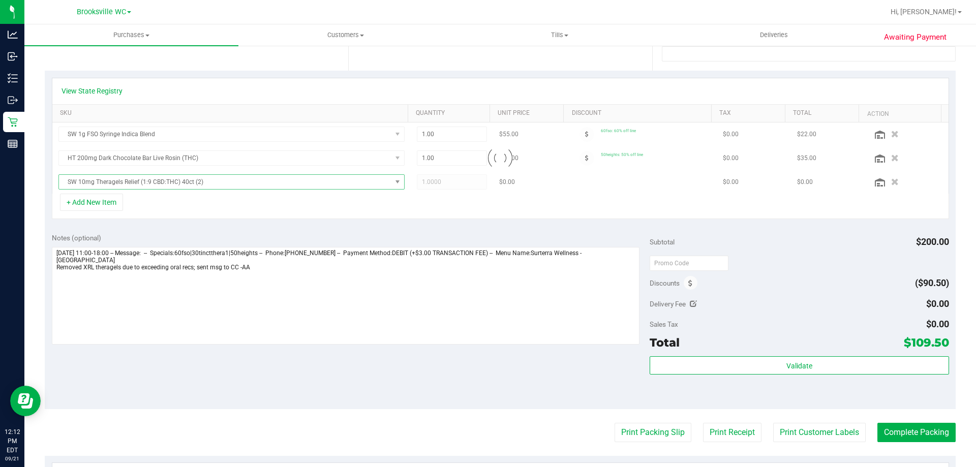
click at [594, 208] on div "+ Add New Item" at bounding box center [500, 206] width 897 height 25
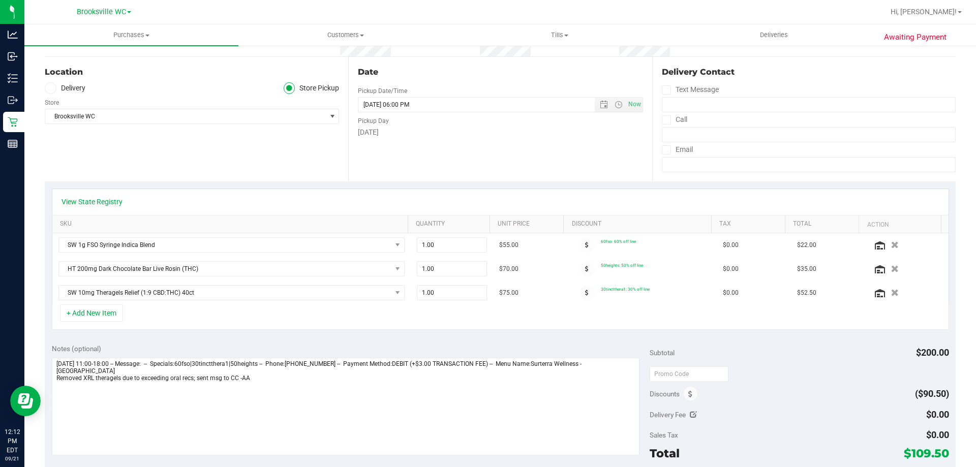
scroll to position [0, 0]
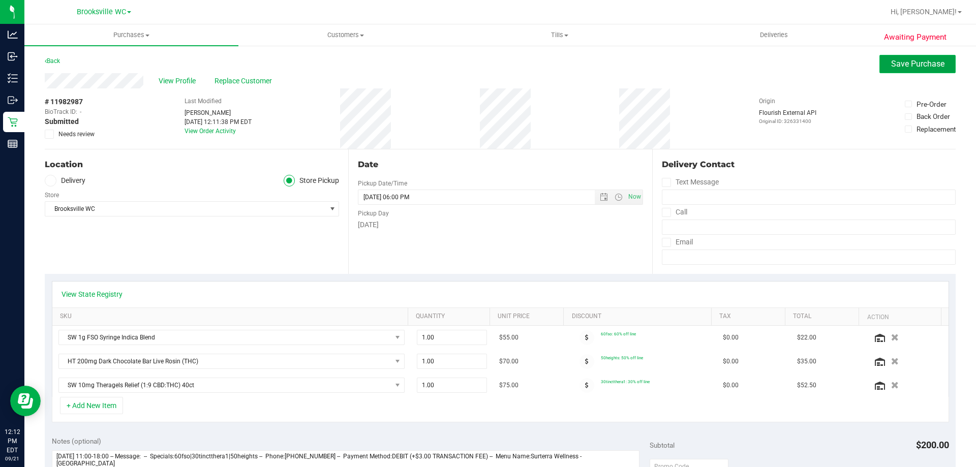
click at [899, 68] on span "Save Purchase" at bounding box center [917, 64] width 53 height 10
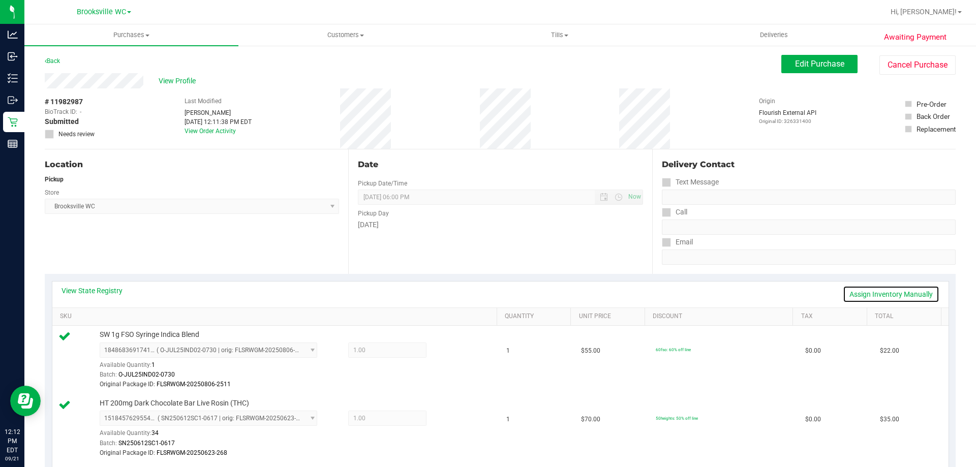
click at [896, 294] on link "Assign Inventory Manually" at bounding box center [891, 294] width 97 height 17
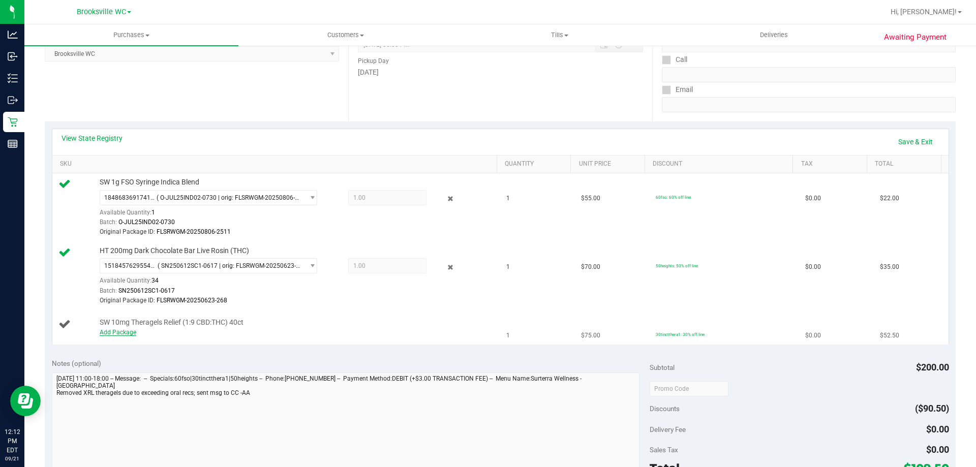
click at [116, 333] on link "Add Package" at bounding box center [118, 332] width 37 height 7
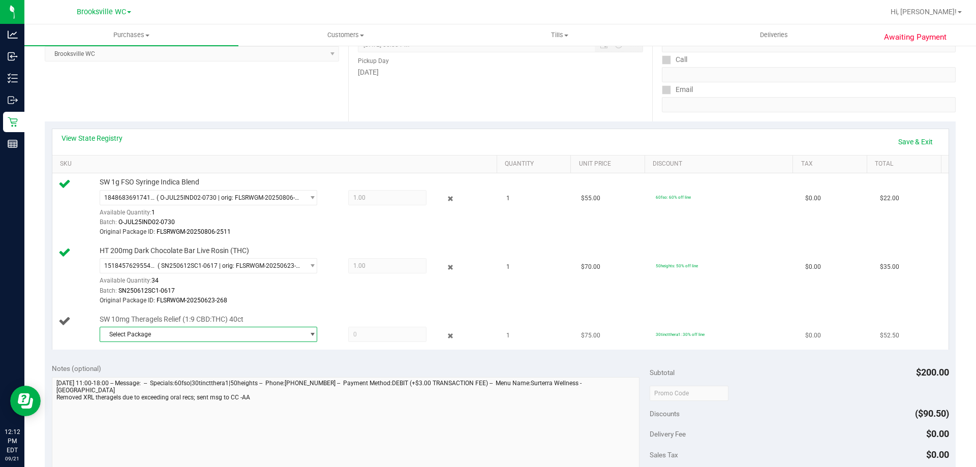
click at [151, 330] on span "Select Package" at bounding box center [202, 334] width 204 height 14
click at [176, 376] on span "( TG250502RLF1-F-0508 | orig: FLSRWGM-20250527-1401 )" at bounding box center [245, 376] width 163 height 7
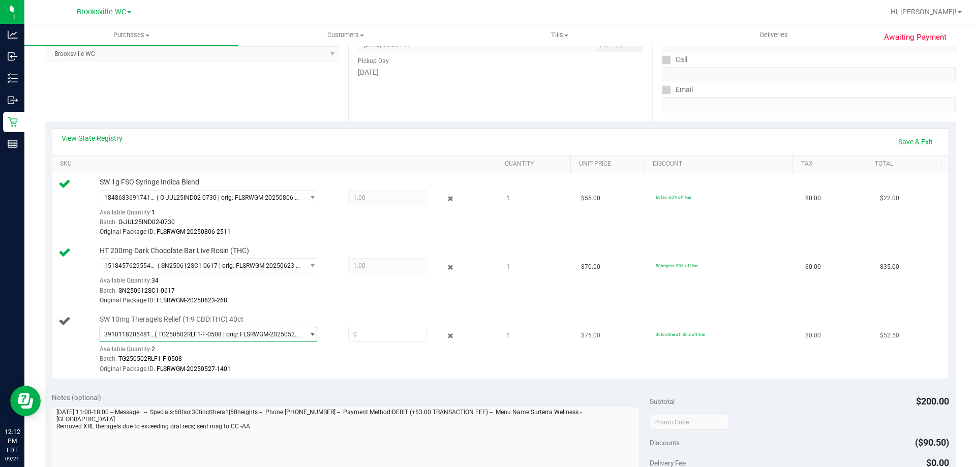
click at [391, 343] on div "3910118205481532 ( TG250502RLF1-F-0508 | orig: FLSRWGM-20250527-1401 ) 39101182…" at bounding box center [296, 350] width 392 height 47
click at [387, 339] on span at bounding box center [387, 334] width 78 height 15
type input "1"
type input "1.0000"
click at [402, 382] on div "View State Registry Save & Exit SKU Quantity Unit Price Discount Tax Total SW 1…" at bounding box center [500, 253] width 911 height 264
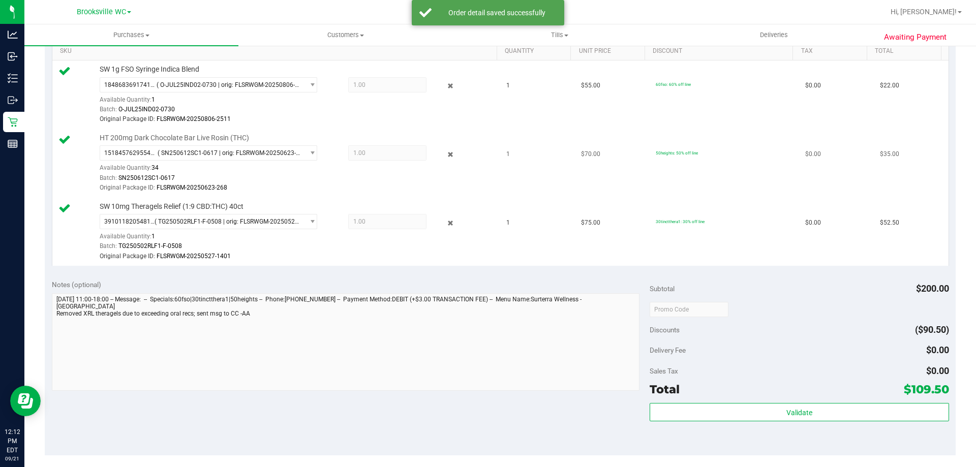
scroll to position [356, 0]
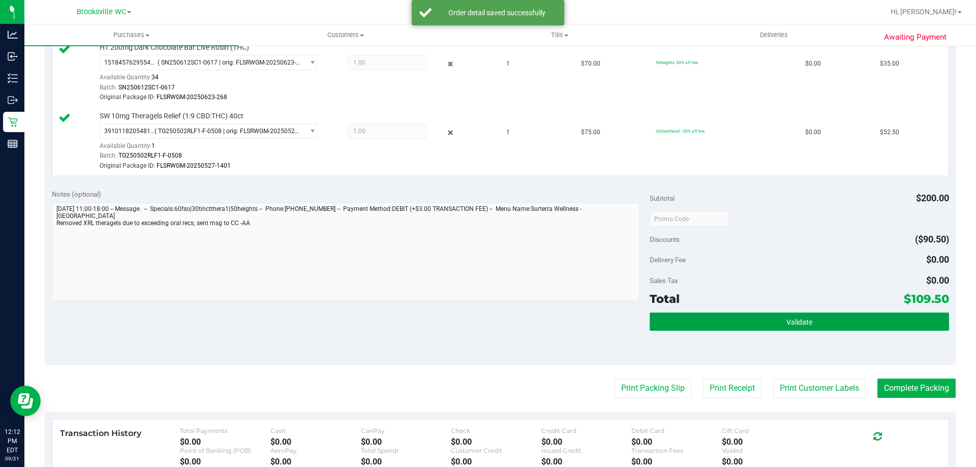
click at [846, 321] on button "Validate" at bounding box center [799, 322] width 299 height 18
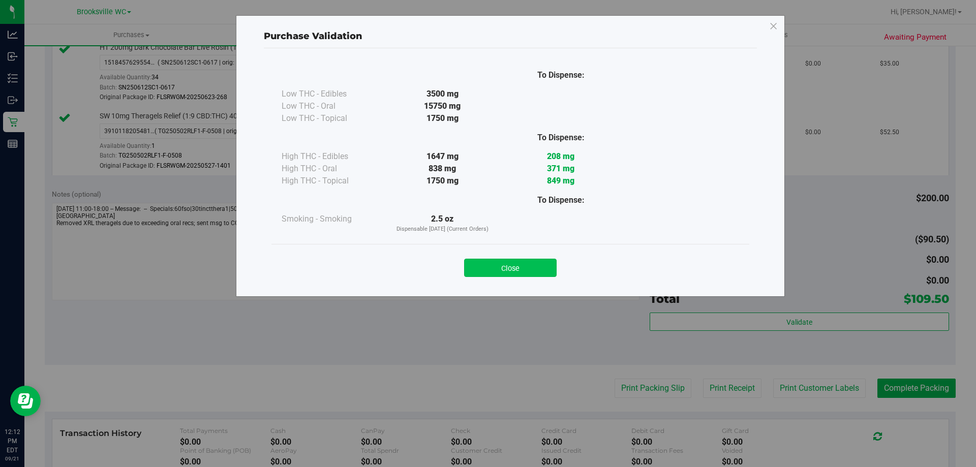
click at [506, 273] on button "Close" at bounding box center [510, 268] width 93 height 18
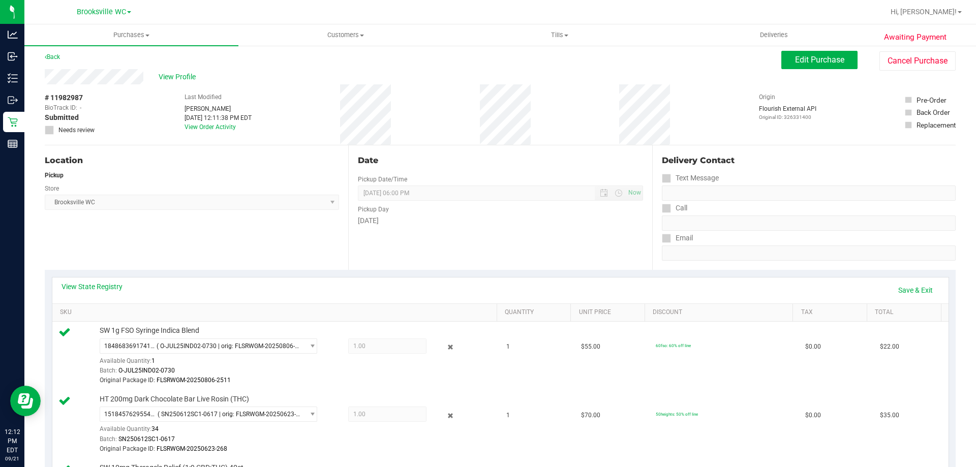
scroll to position [0, 0]
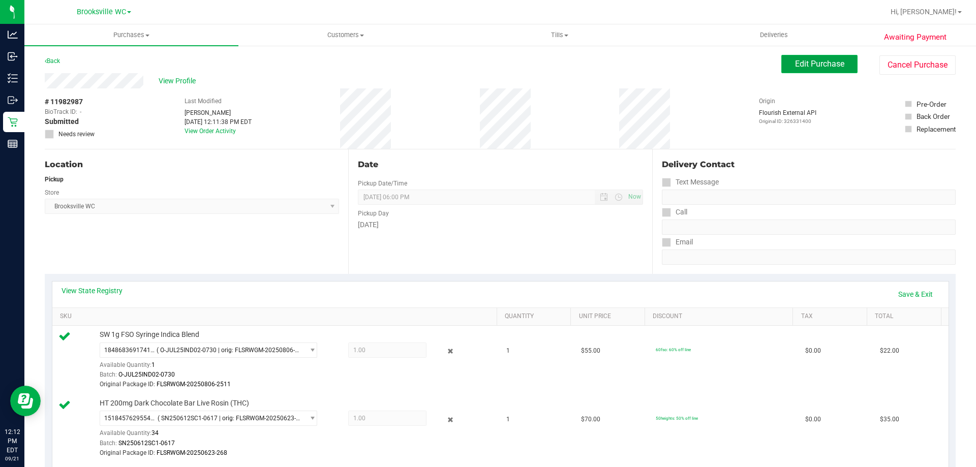
click at [823, 71] on button "Edit Purchase" at bounding box center [819, 64] width 76 height 18
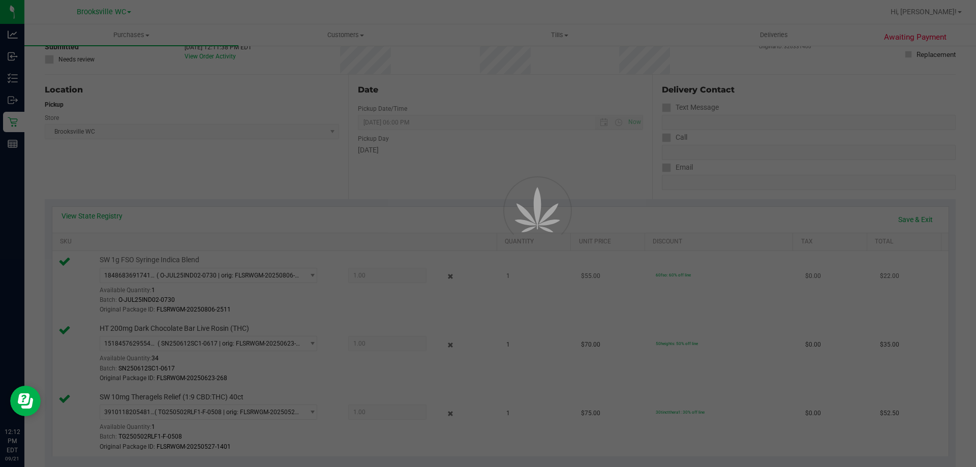
scroll to position [152, 0]
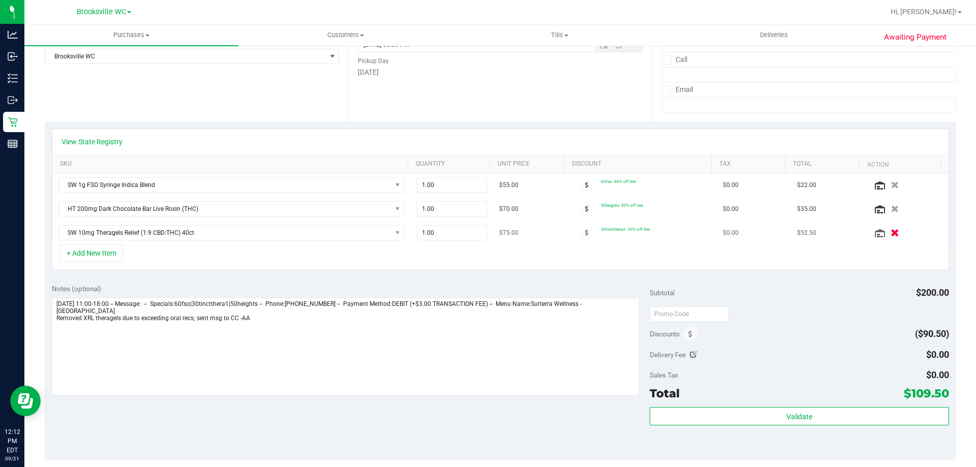
click at [890, 235] on icon "button" at bounding box center [894, 233] width 9 height 8
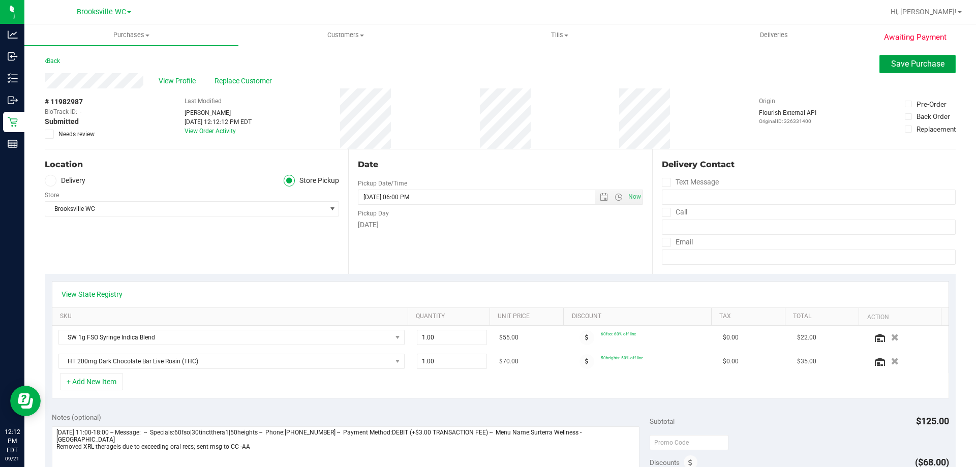
click at [911, 55] on button "Save Purchase" at bounding box center [917, 64] width 76 height 18
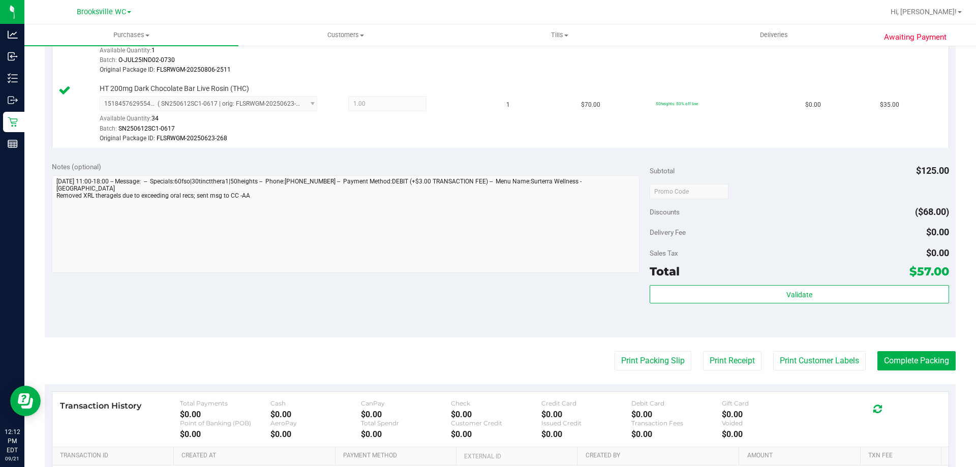
scroll to position [407, 0]
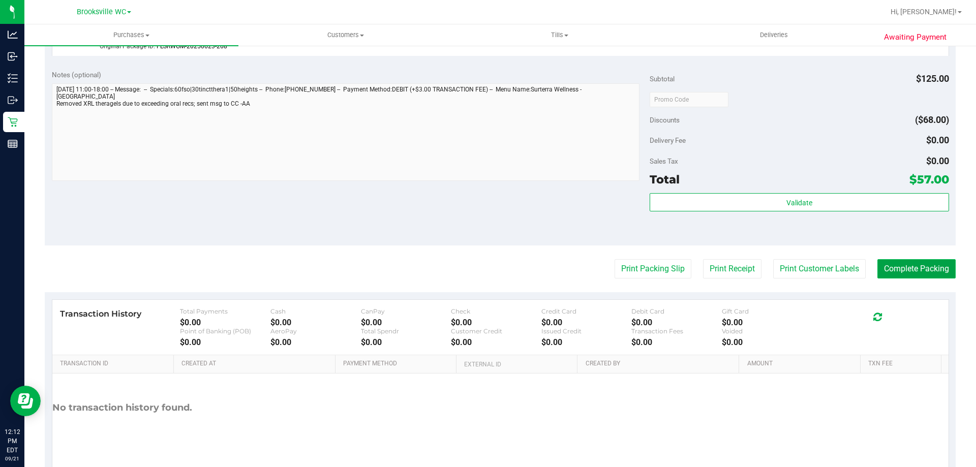
click at [926, 267] on button "Complete Packing" at bounding box center [916, 268] width 78 height 19
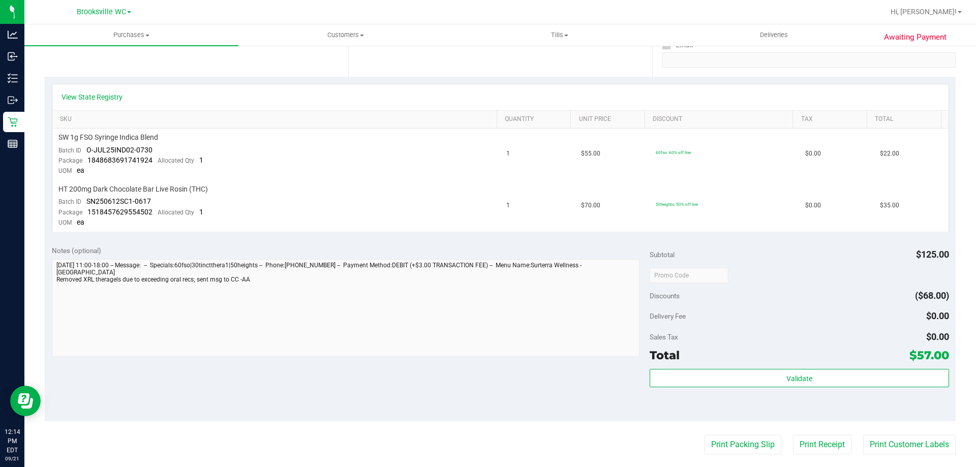
scroll to position [203, 0]
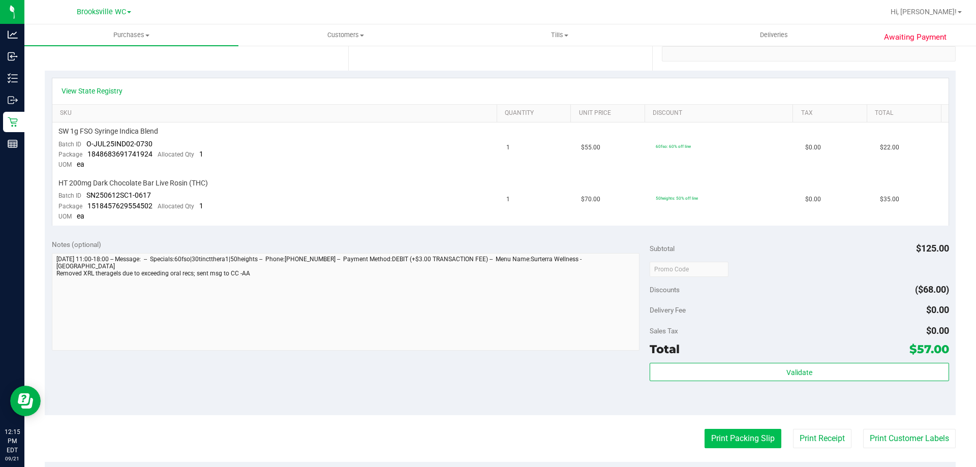
click at [737, 439] on button "Print Packing Slip" at bounding box center [742, 438] width 77 height 19
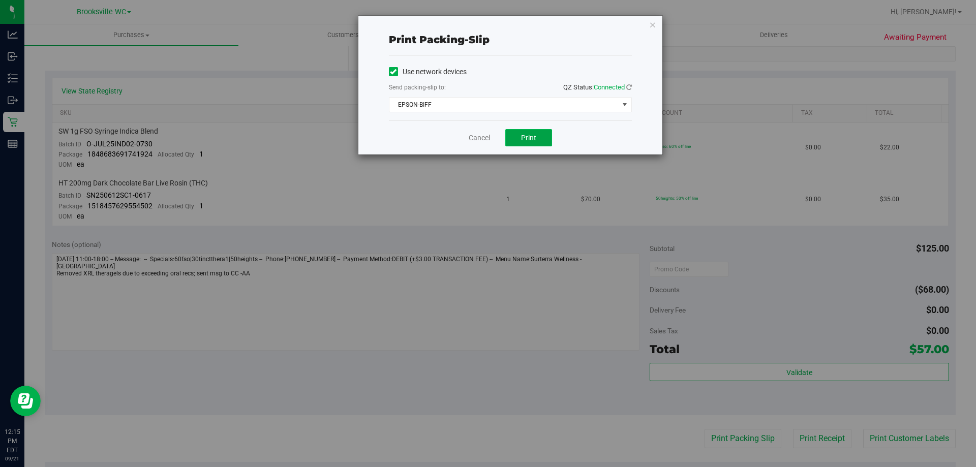
click at [534, 139] on span "Print" at bounding box center [528, 138] width 15 height 8
click at [473, 141] on link "Cancel" at bounding box center [479, 138] width 21 height 11
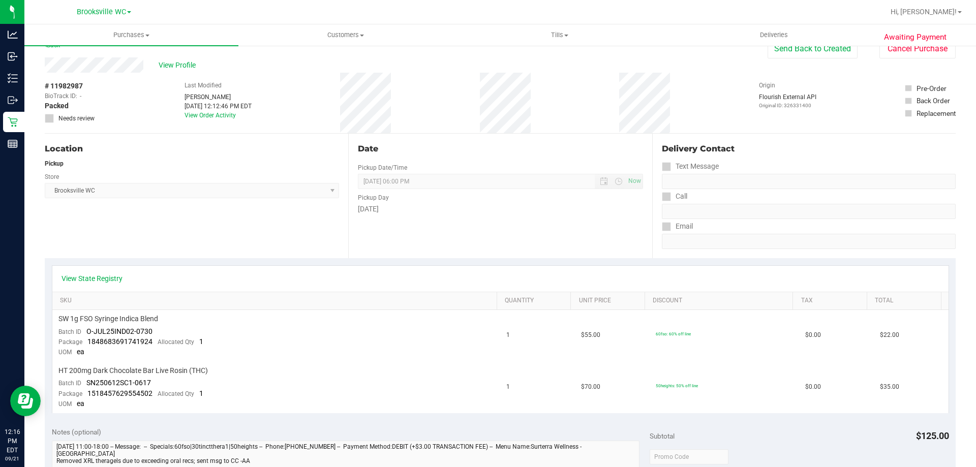
scroll to position [0, 0]
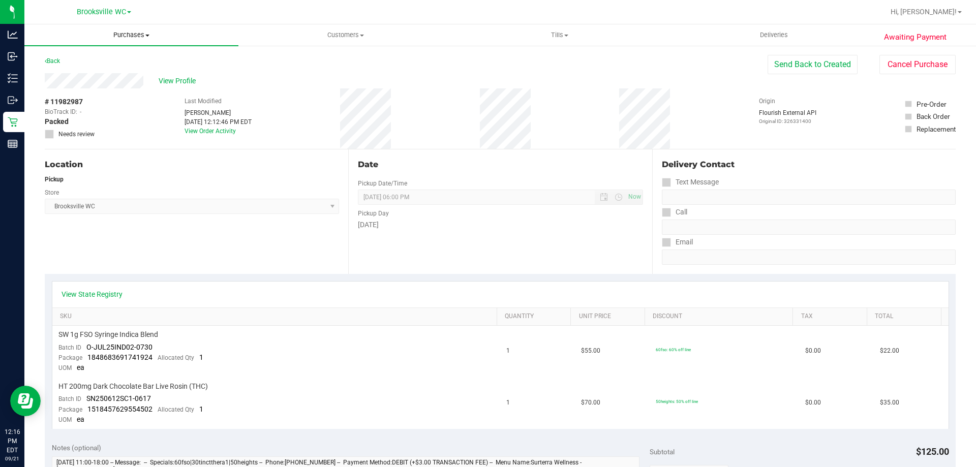
click at [136, 35] on span "Purchases" at bounding box center [131, 34] width 214 height 9
click at [124, 77] on li "Fulfillment" at bounding box center [131, 74] width 214 height 12
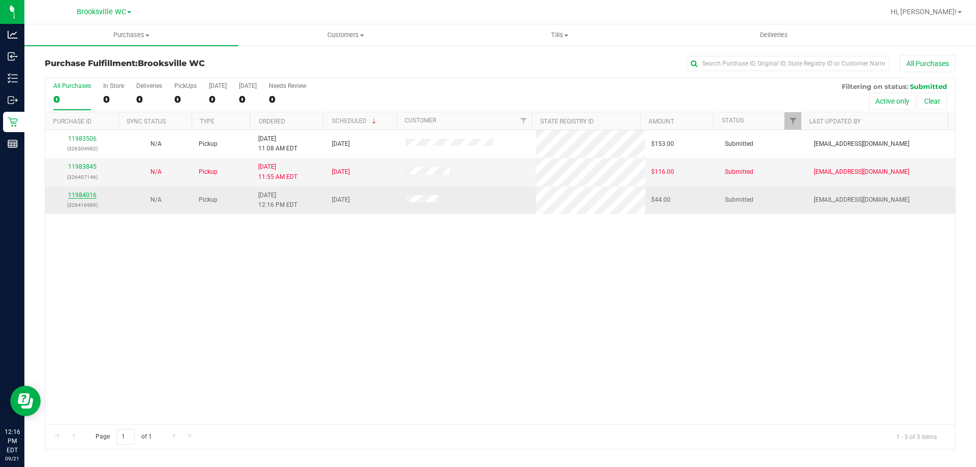
click at [88, 193] on link "11984016" at bounding box center [82, 195] width 28 height 7
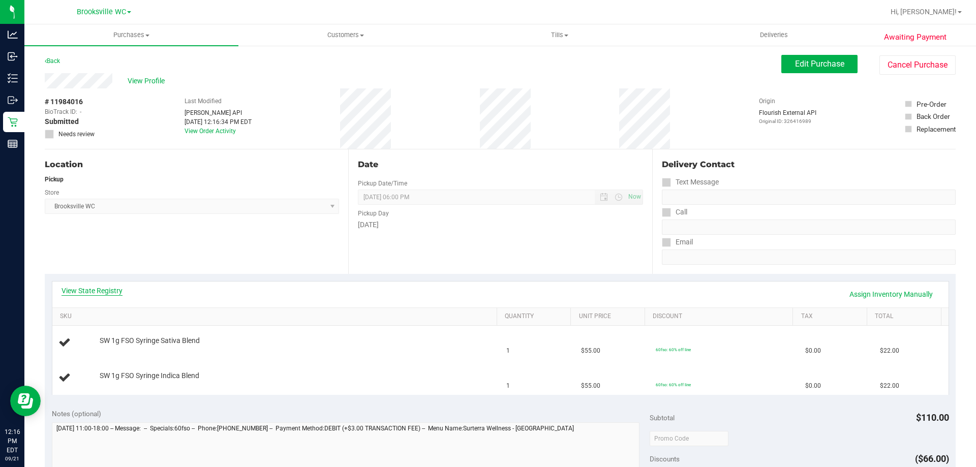
click at [105, 291] on link "View State Registry" at bounding box center [92, 291] width 61 height 10
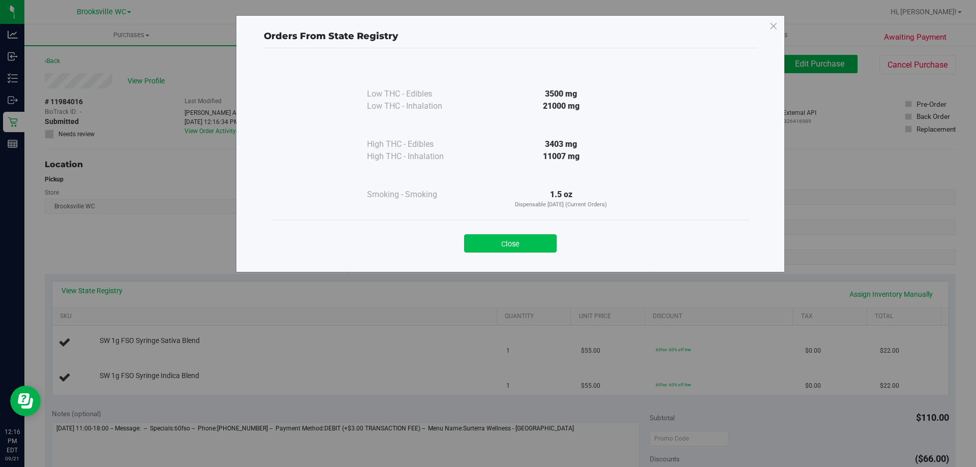
click at [511, 249] on button "Close" at bounding box center [510, 243] width 93 height 18
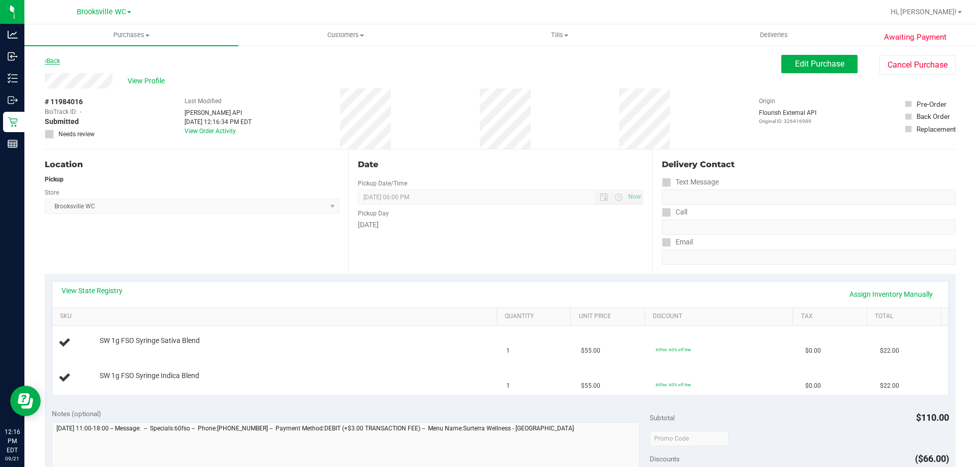
click at [49, 58] on link "Back" at bounding box center [52, 60] width 15 height 7
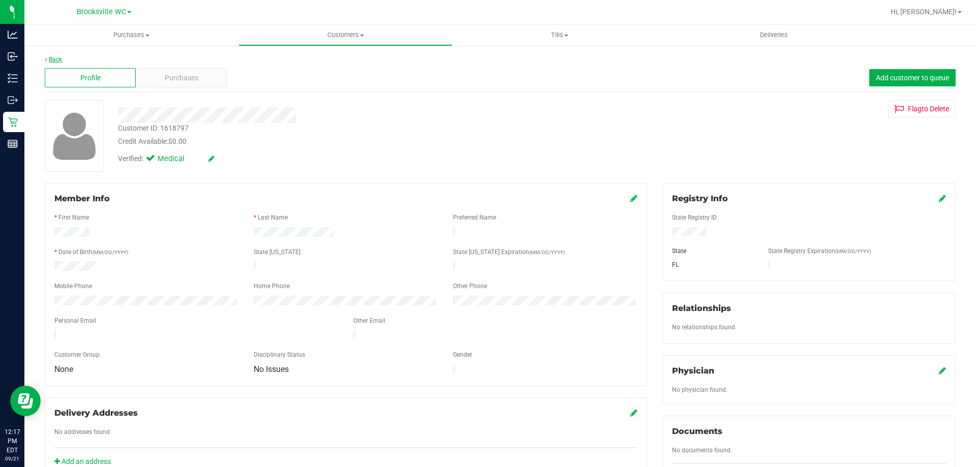
click at [56, 59] on link "Back" at bounding box center [53, 59] width 17 height 7
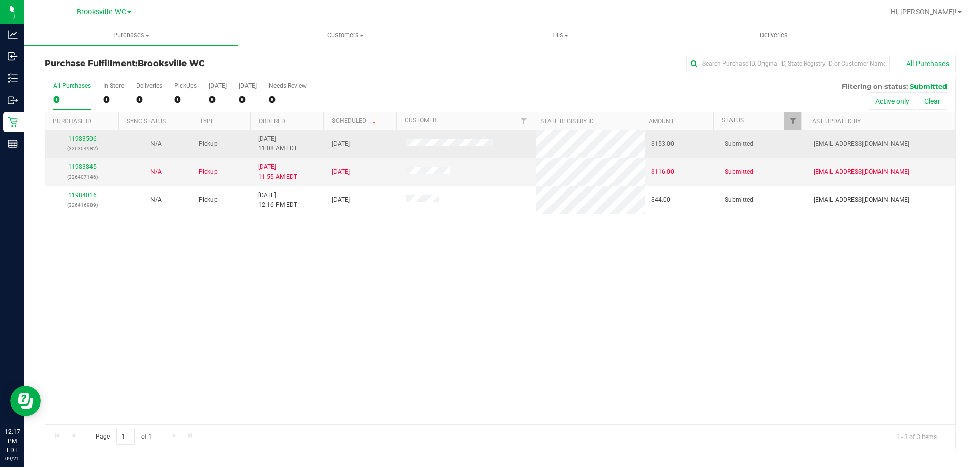
click at [79, 138] on link "11983506" at bounding box center [82, 138] width 28 height 7
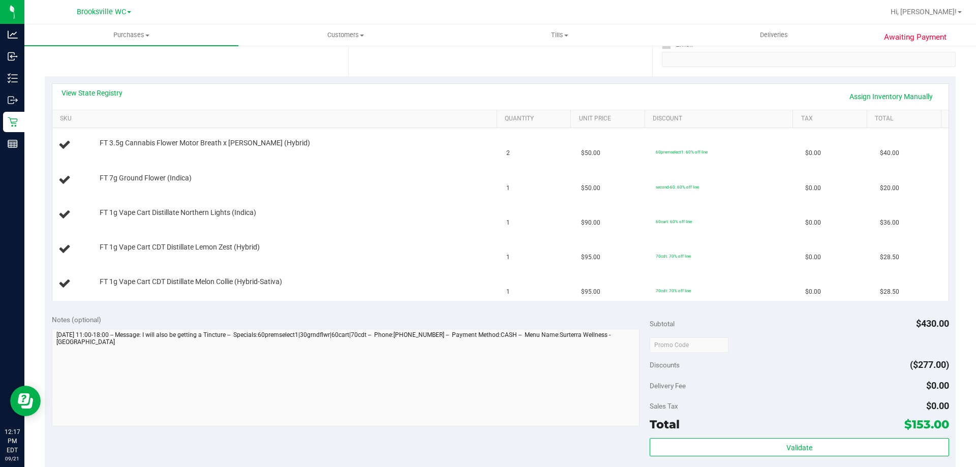
scroll to position [203, 0]
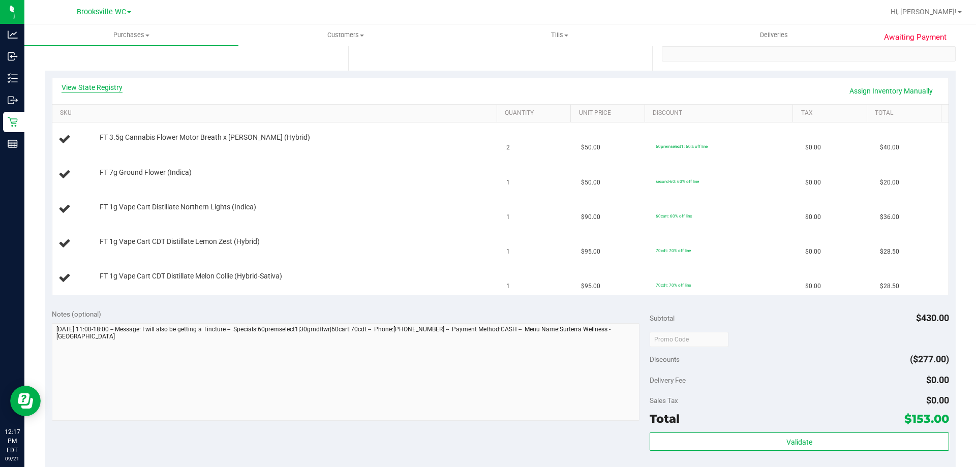
click at [90, 89] on link "View State Registry" at bounding box center [92, 87] width 61 height 10
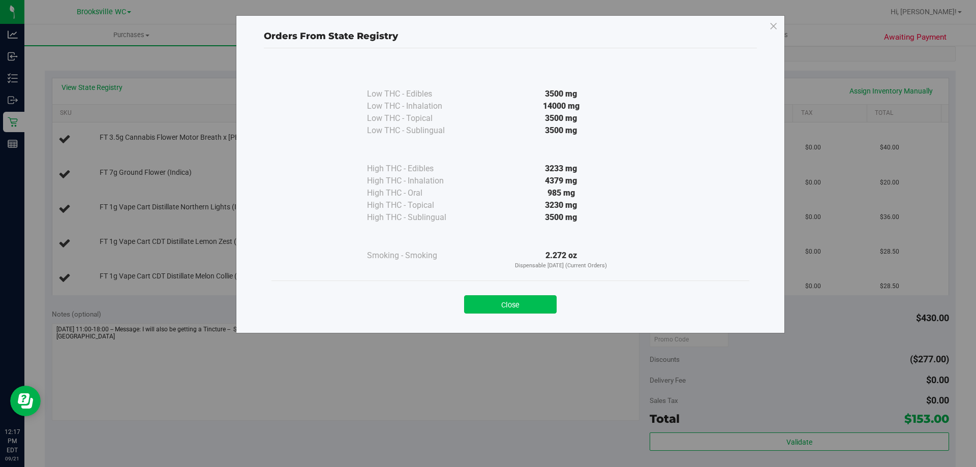
click at [517, 311] on button "Close" at bounding box center [510, 304] width 93 height 18
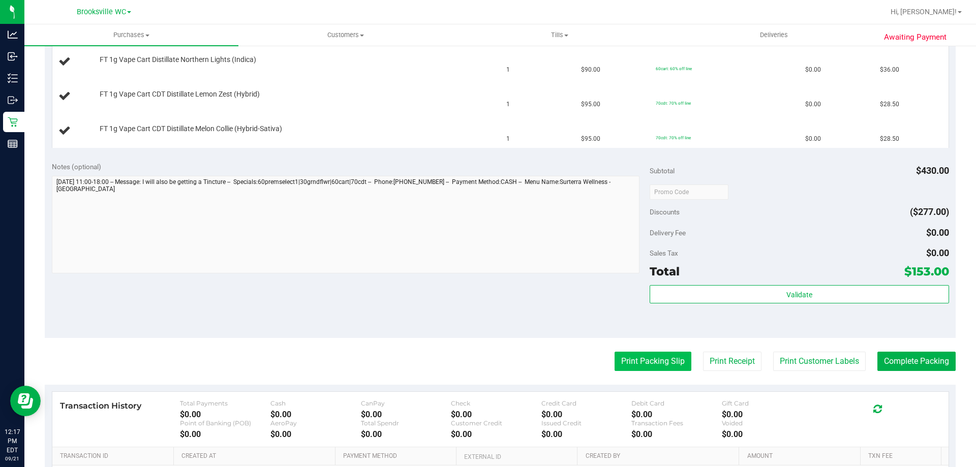
scroll to position [356, 0]
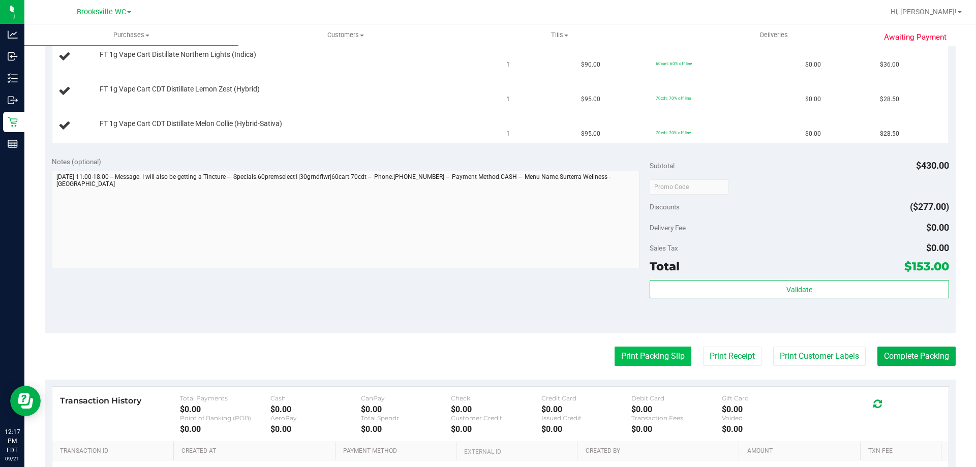
click at [637, 357] on button "Print Packing Slip" at bounding box center [652, 356] width 77 height 19
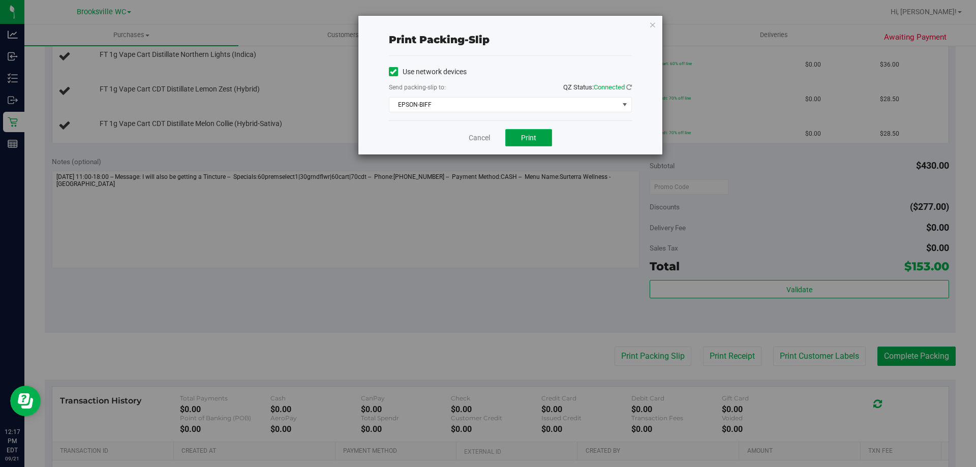
click at [532, 139] on span "Print" at bounding box center [528, 138] width 15 height 8
click at [483, 137] on link "Cancel" at bounding box center [479, 138] width 21 height 11
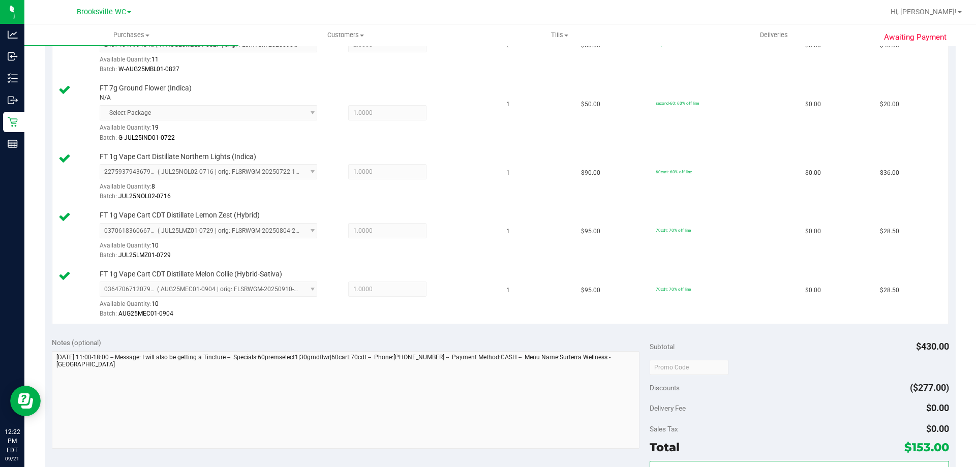
scroll to position [457, 0]
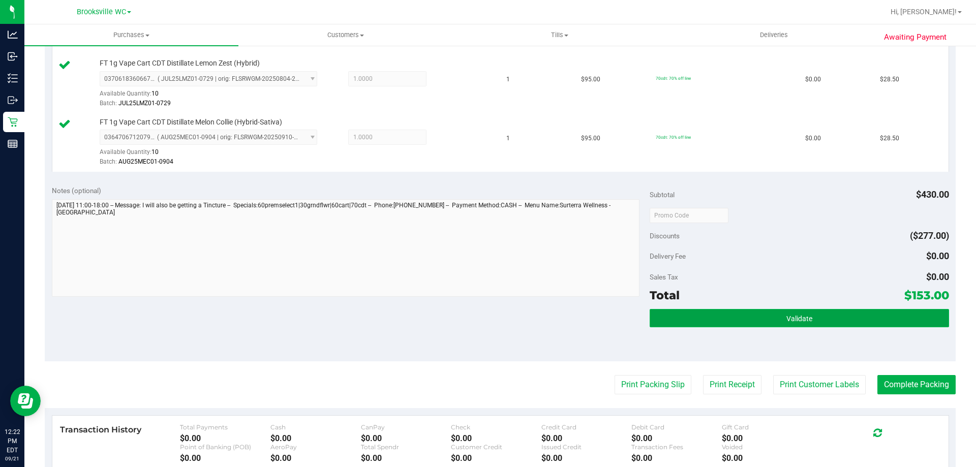
click at [720, 327] on button "Validate" at bounding box center [799, 318] width 299 height 18
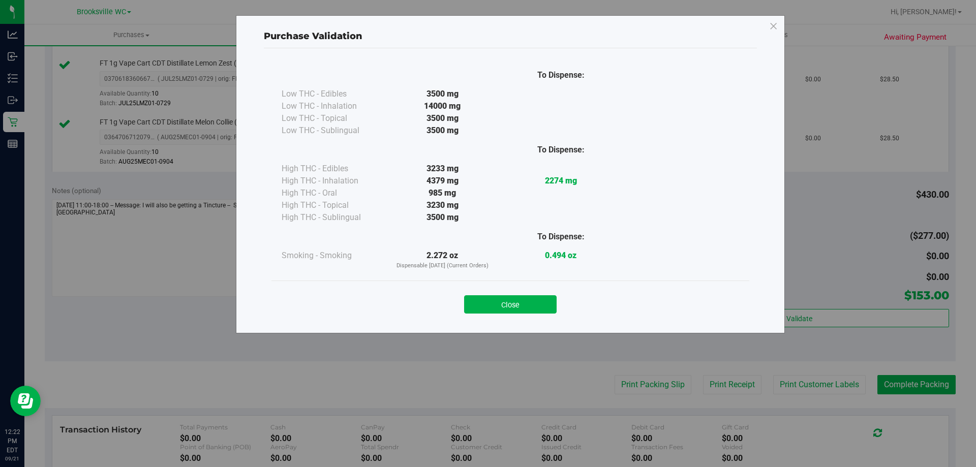
click at [528, 304] on button "Close" at bounding box center [510, 304] width 93 height 18
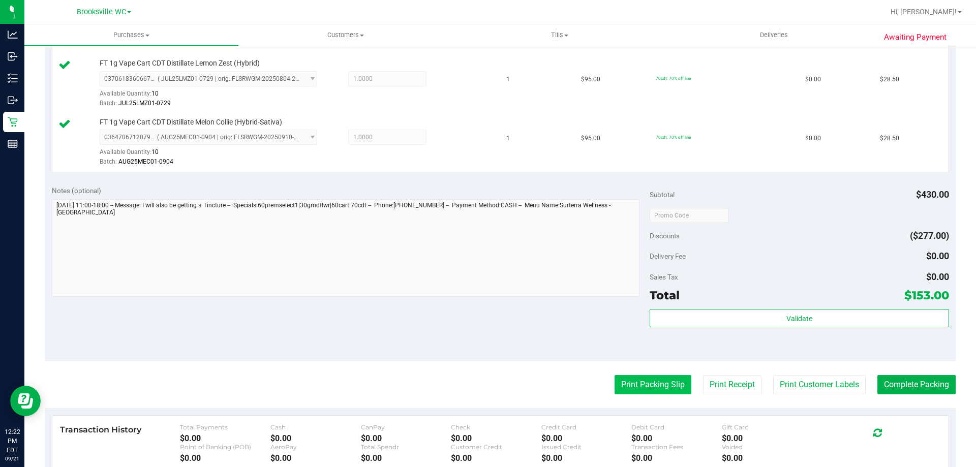
drag, startPoint x: 660, startPoint y: 384, endPoint x: 659, endPoint y: 377, distance: 6.7
click at [659, 377] on button "Print Packing Slip" at bounding box center [652, 384] width 77 height 19
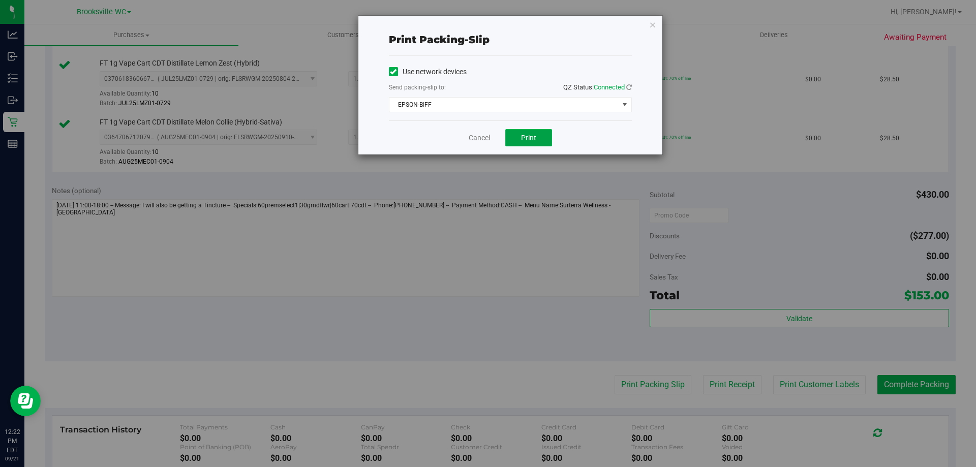
click at [533, 137] on span "Print" at bounding box center [528, 138] width 15 height 8
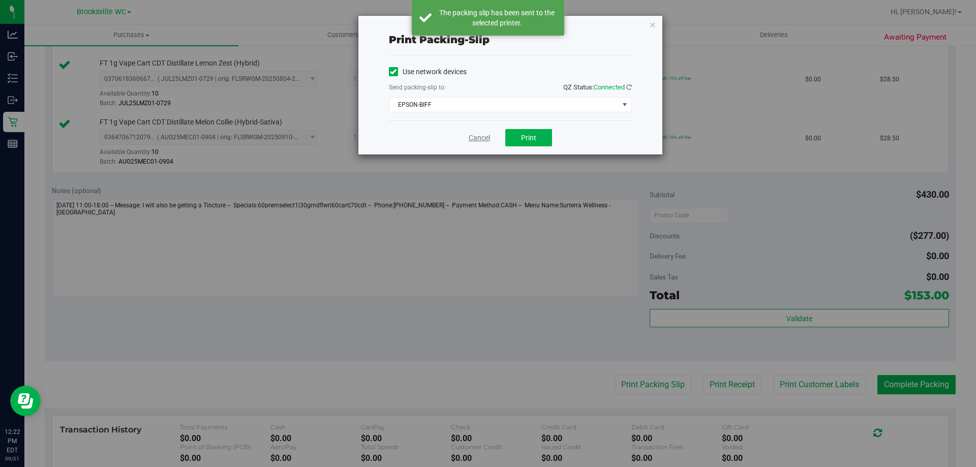
click at [477, 140] on link "Cancel" at bounding box center [479, 138] width 21 height 11
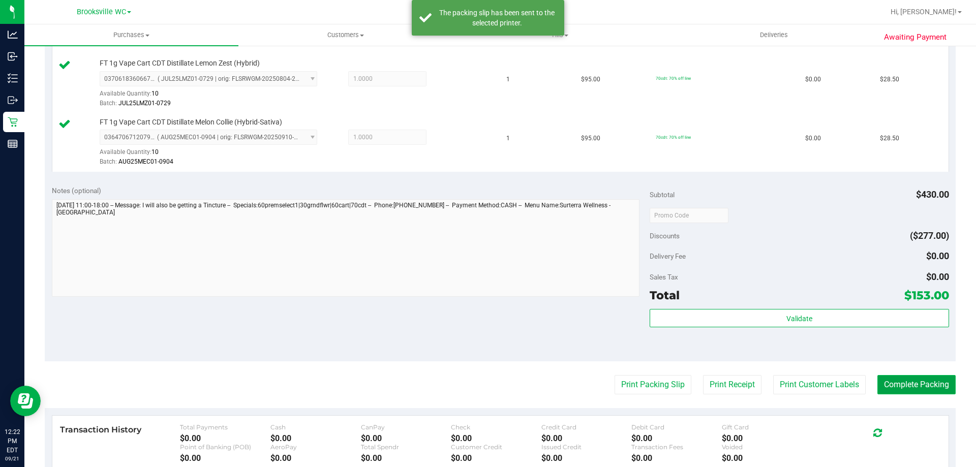
click at [907, 387] on button "Complete Packing" at bounding box center [916, 384] width 78 height 19
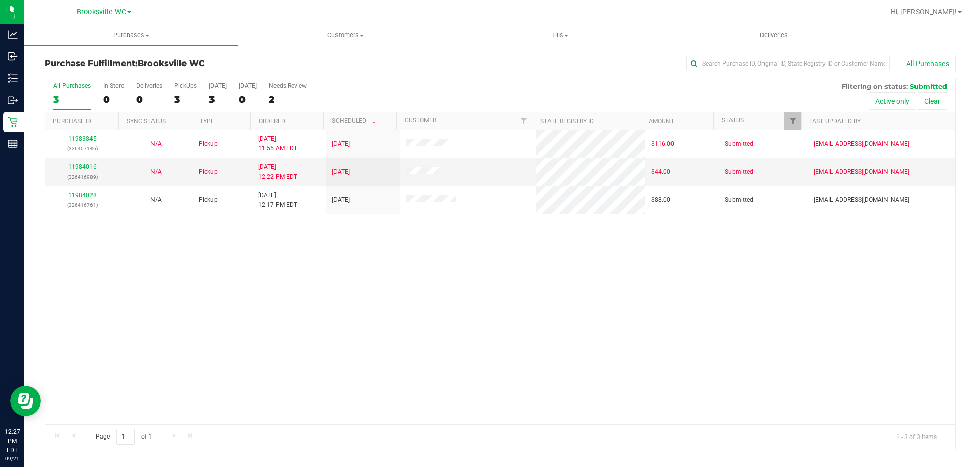
click at [424, 332] on div "11983845 (326407146) N/A Pickup [DATE] 11:55 AM EDT 9/21/2025 $116.00 Submitted…" at bounding box center [500, 277] width 910 height 294
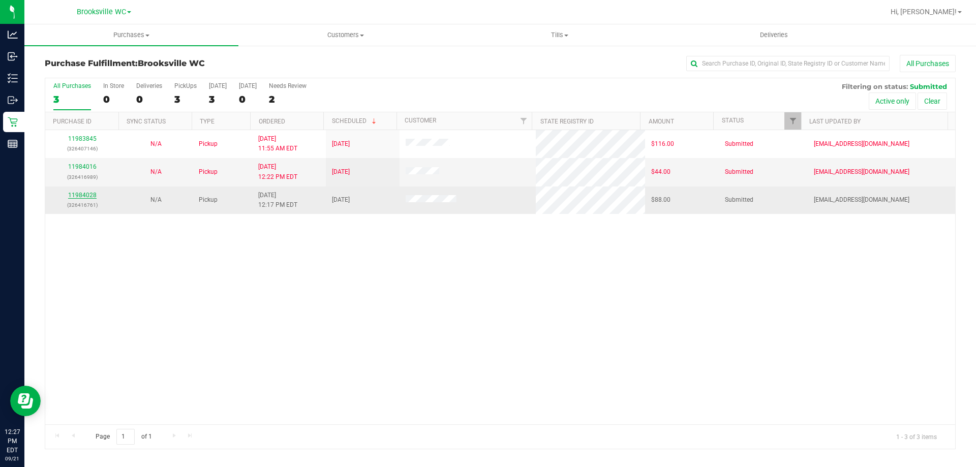
click at [84, 193] on link "11984028" at bounding box center [82, 195] width 28 height 7
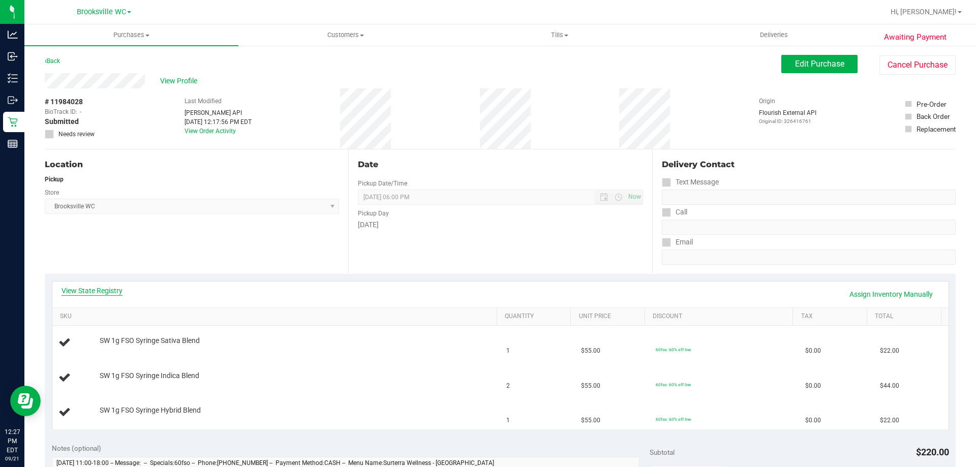
click at [98, 291] on link "View State Registry" at bounding box center [92, 291] width 61 height 10
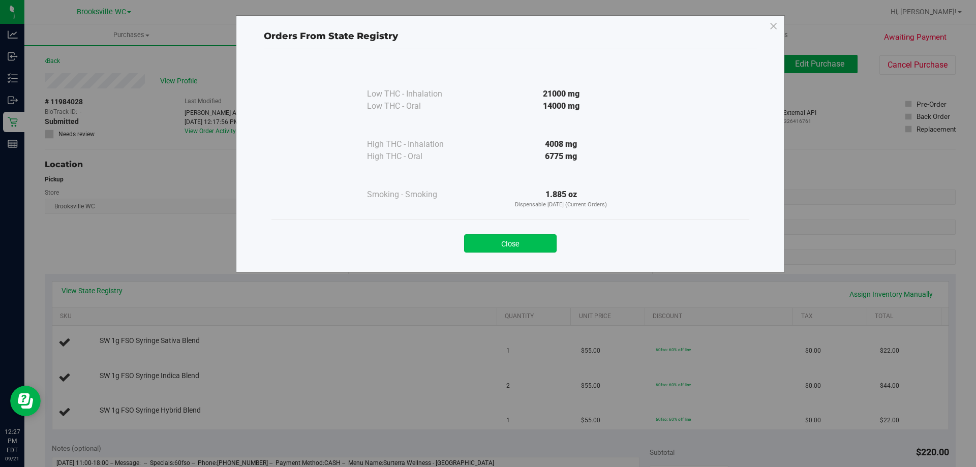
click at [534, 247] on button "Close" at bounding box center [510, 243] width 93 height 18
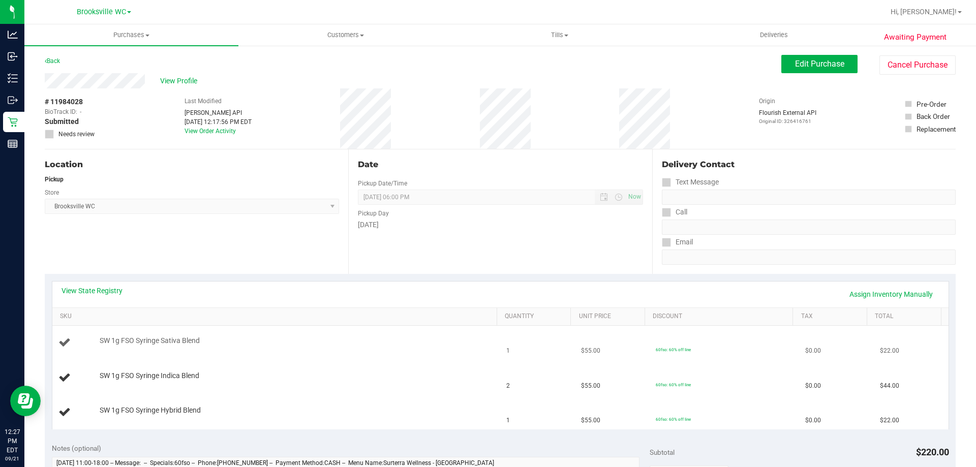
scroll to position [102, 0]
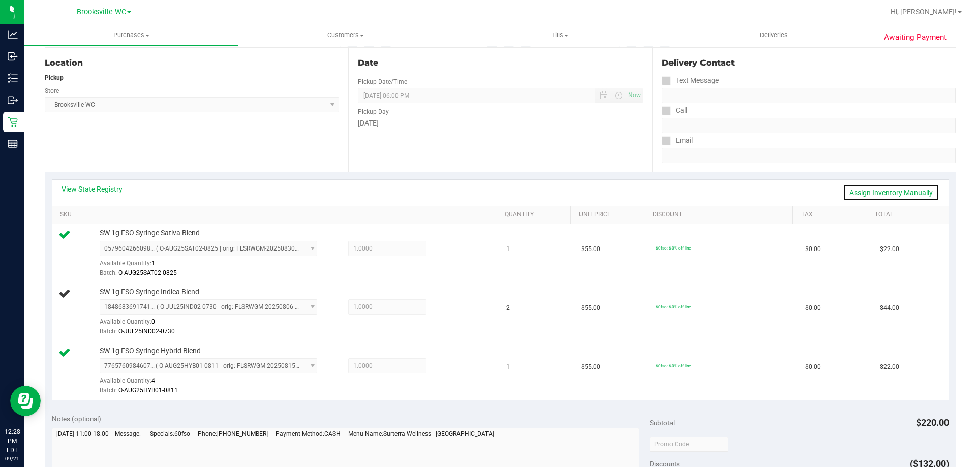
click at [894, 188] on link "Assign Inventory Manually" at bounding box center [891, 192] width 97 height 17
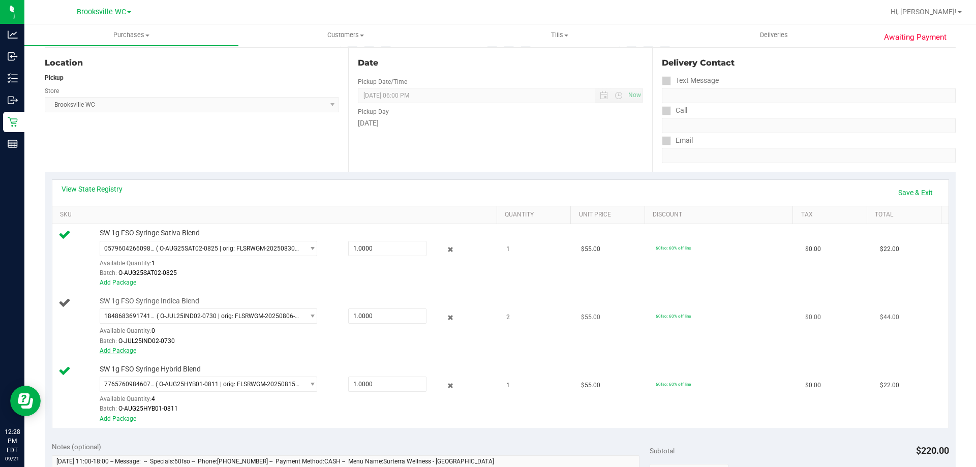
click at [119, 350] on link "Add Package" at bounding box center [118, 350] width 37 height 7
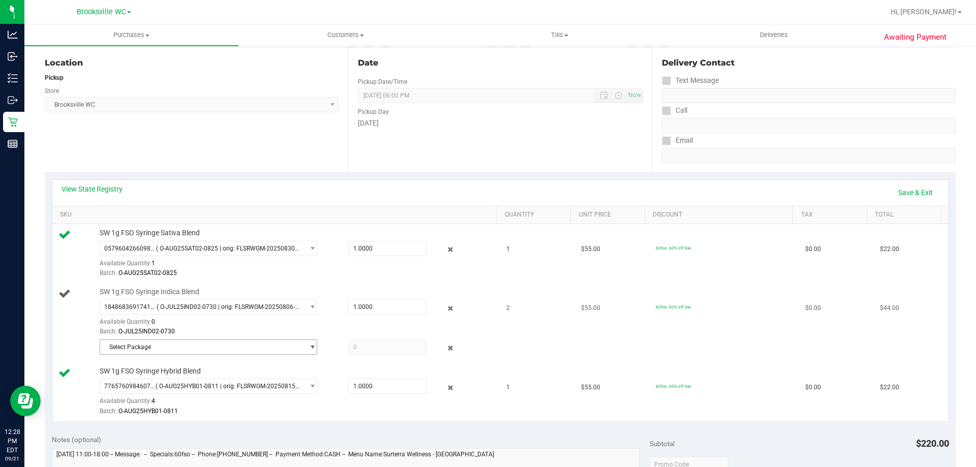
click at [163, 354] on span "Select Package" at bounding box center [209, 347] width 218 height 15
click at [165, 388] on span "( O-MAY25IND03-0520 | orig: FLSRWGM-20250527-3640 )" at bounding box center [243, 388] width 158 height 7
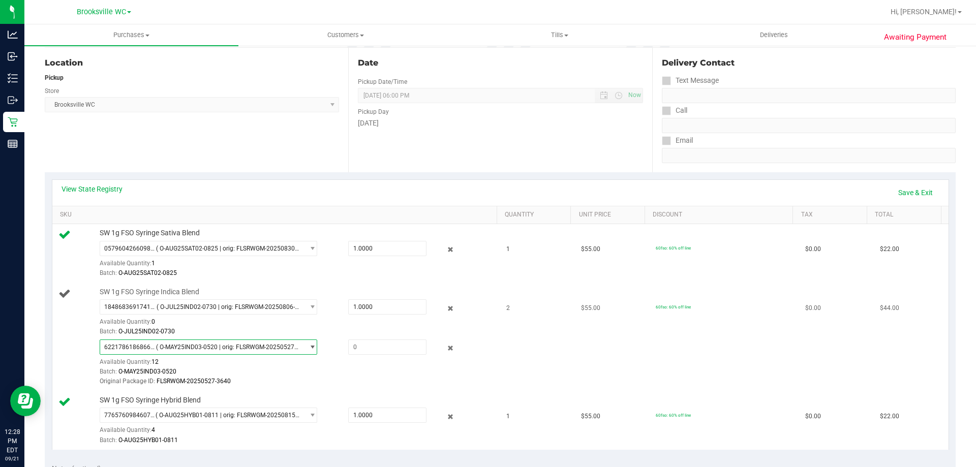
click at [273, 344] on span "( O-MAY25IND03-0520 | orig: FLSRWGM-20250527-3640 )" at bounding box center [228, 347] width 144 height 7
click at [386, 322] on div "1848683691741924 ( O-JUL25IND02-0730 | orig: FLSRWGM-20250806-2511 ) 1848683691…" at bounding box center [296, 317] width 392 height 37
click at [445, 349] on icon at bounding box center [450, 349] width 11 height 12
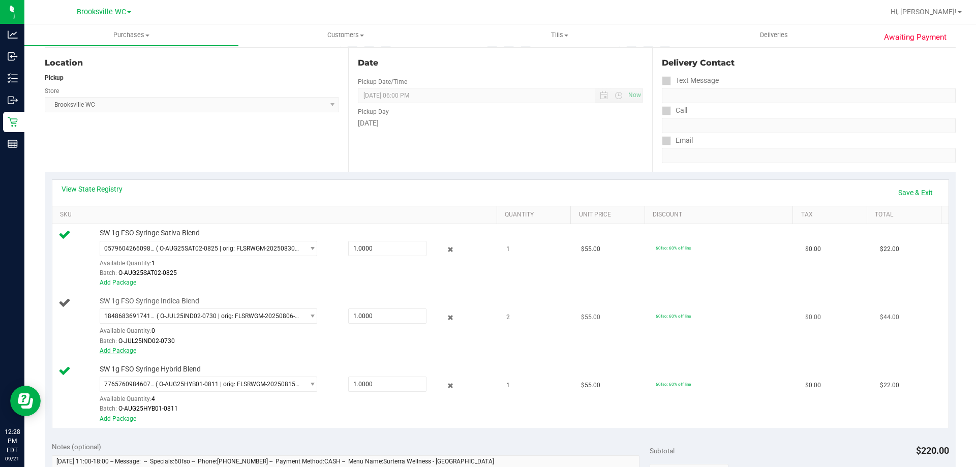
click at [126, 351] on link "Add Package" at bounding box center [118, 350] width 37 height 7
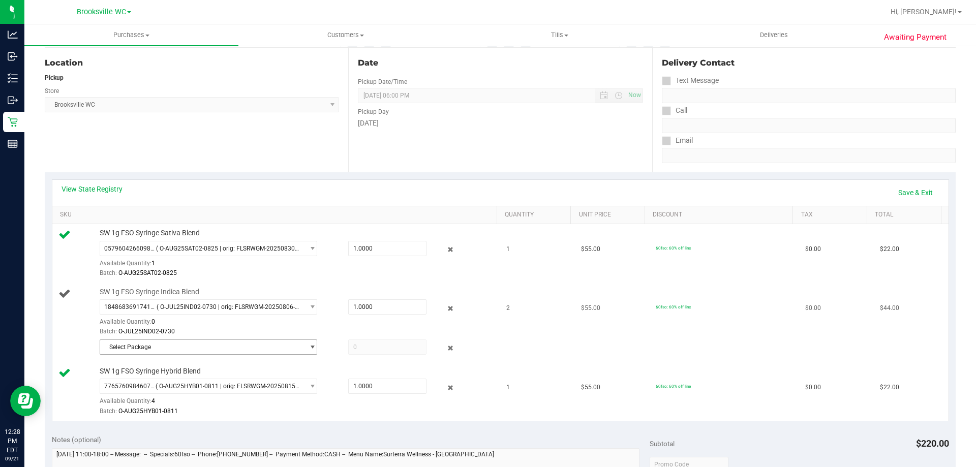
drag, startPoint x: 126, startPoint y: 351, endPoint x: 176, endPoint y: 349, distance: 49.9
click at [176, 349] on span "Select Package" at bounding box center [202, 347] width 204 height 14
click at [223, 383] on li "6221786186866951 ( O-MAY25IND03-0520 | orig: FLSRWGM-20250527-3640 )" at bounding box center [206, 389] width 212 height 14
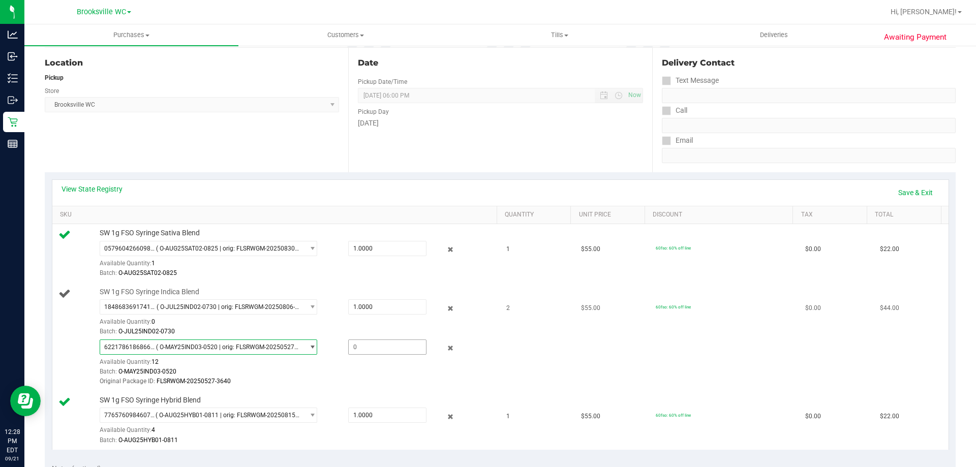
click at [358, 349] on span at bounding box center [387, 347] width 78 height 15
type input "1"
type input "1.0000"
click at [337, 385] on div "Original Package ID: FLSRWGM-20250527-3640" at bounding box center [296, 382] width 392 height 10
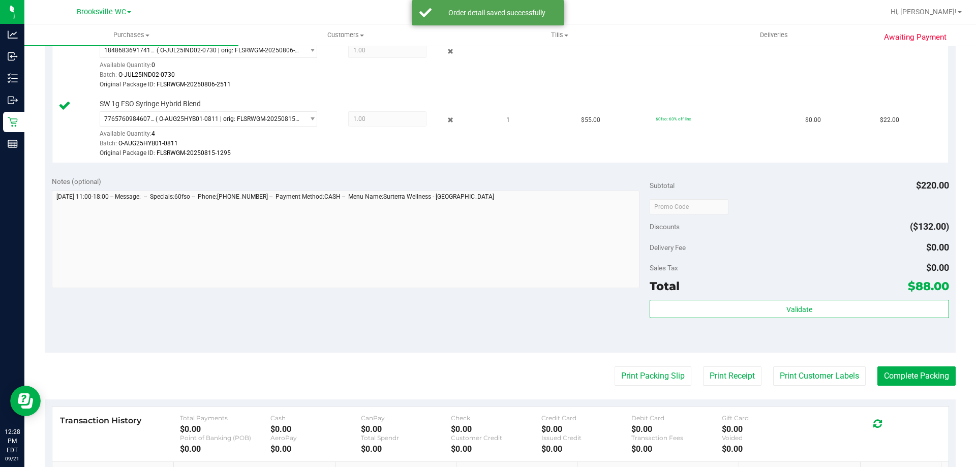
scroll to position [457, 0]
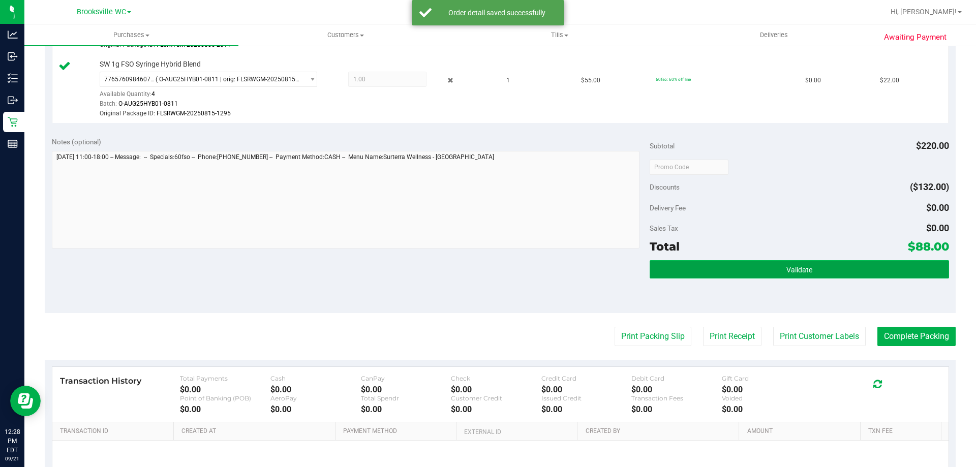
click at [840, 270] on button "Validate" at bounding box center [799, 269] width 299 height 18
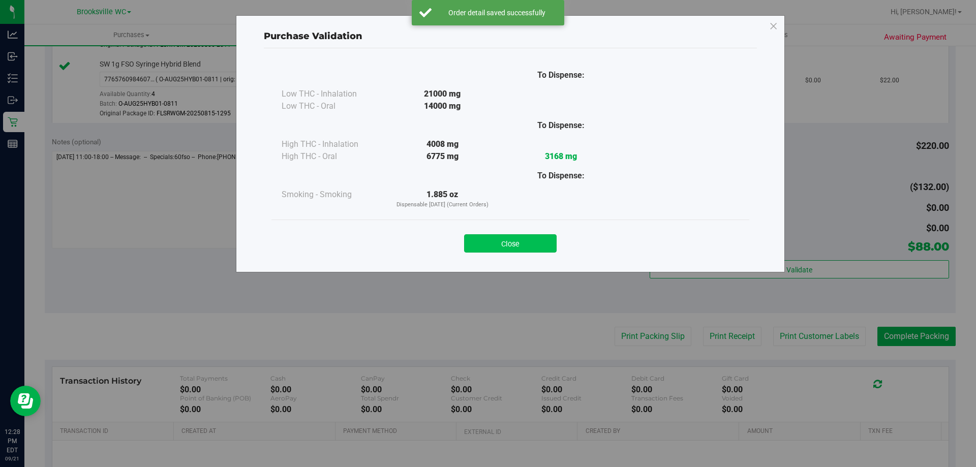
click at [528, 235] on button "Close" at bounding box center [510, 243] width 93 height 18
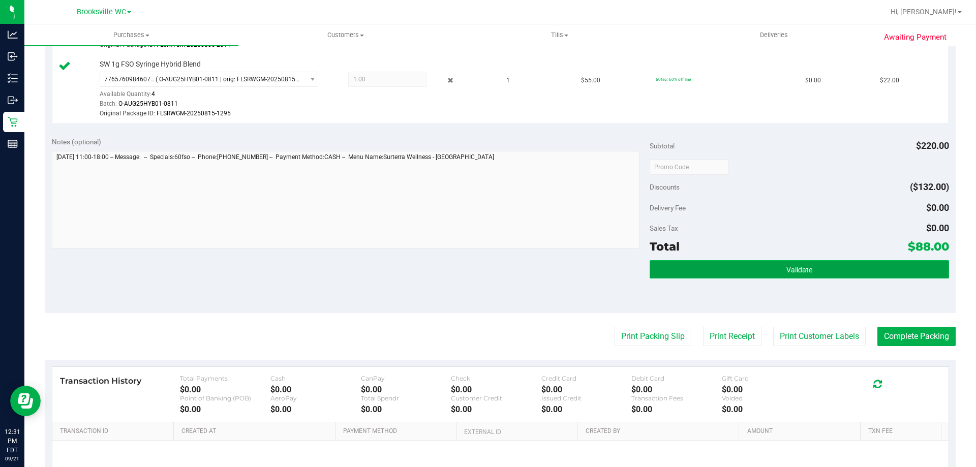
click at [847, 266] on button "Validate" at bounding box center [799, 269] width 299 height 18
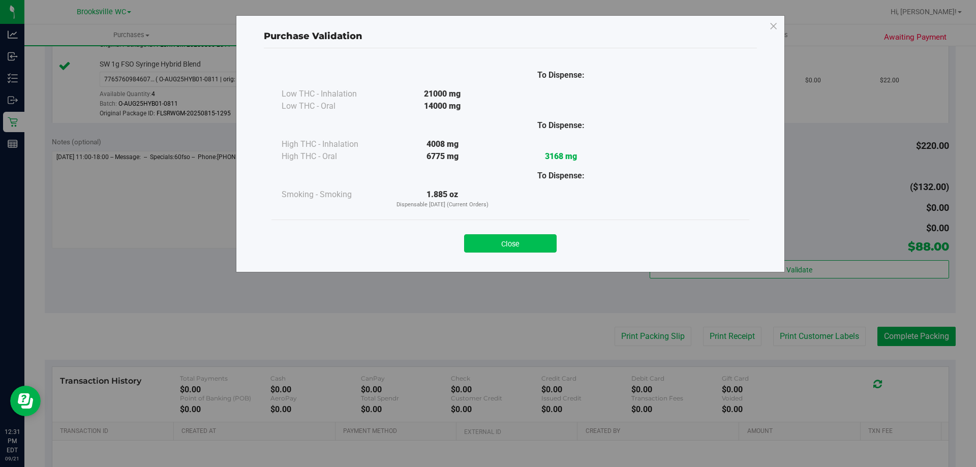
click at [537, 248] on button "Close" at bounding box center [510, 243] width 93 height 18
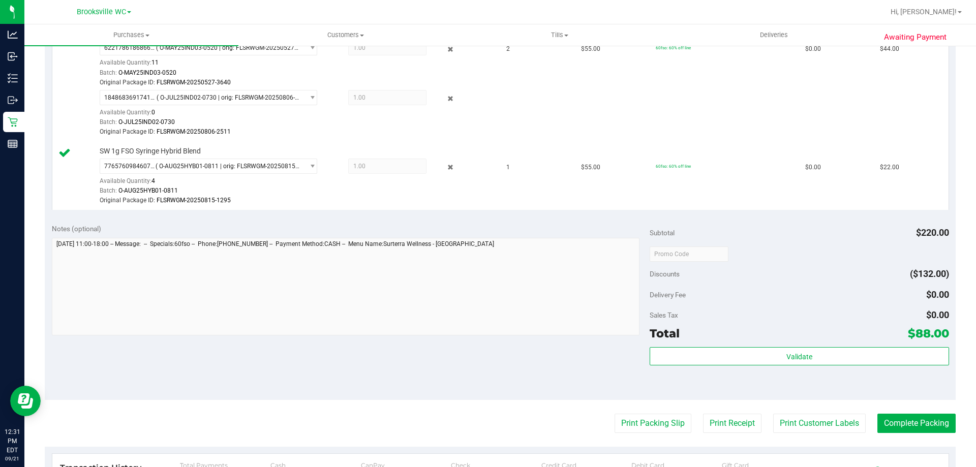
scroll to position [508, 0]
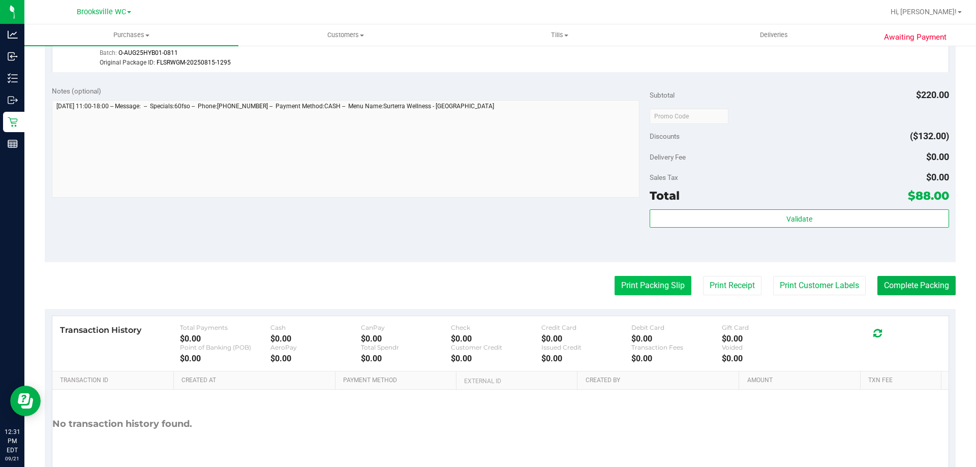
click at [648, 279] on button "Print Packing Slip" at bounding box center [652, 285] width 77 height 19
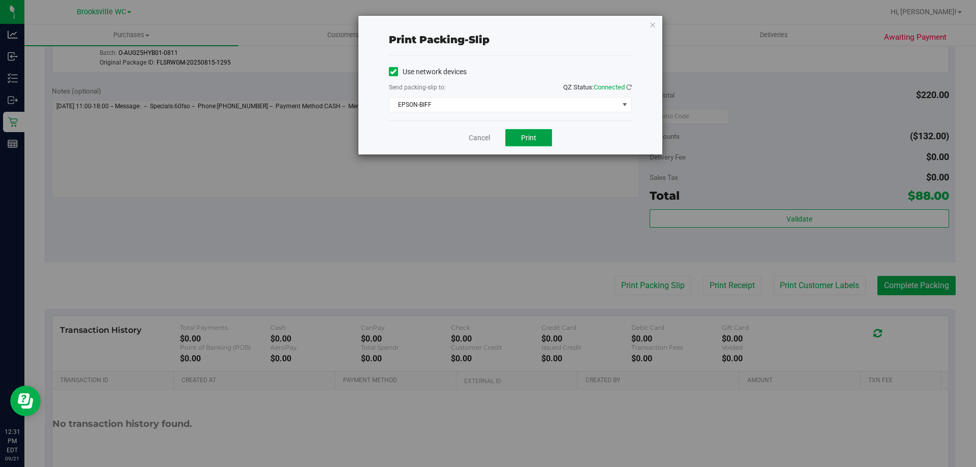
click at [511, 136] on button "Print" at bounding box center [528, 137] width 47 height 17
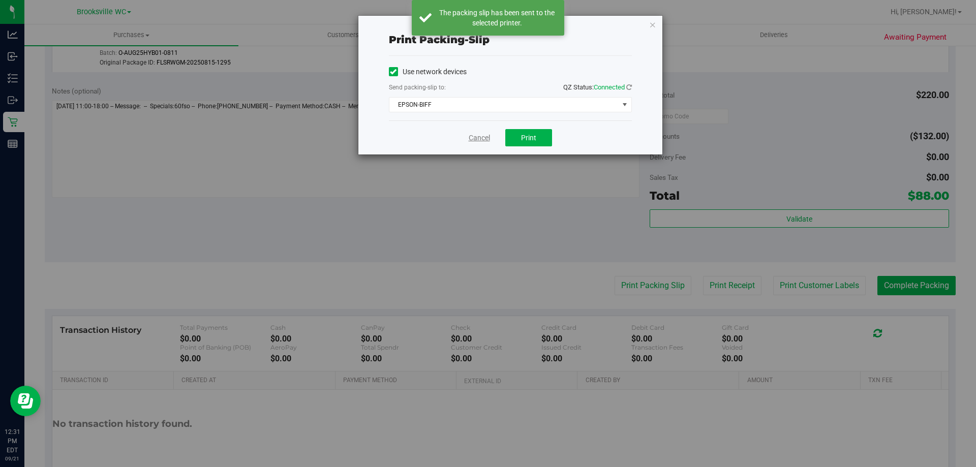
click at [478, 135] on link "Cancel" at bounding box center [479, 138] width 21 height 11
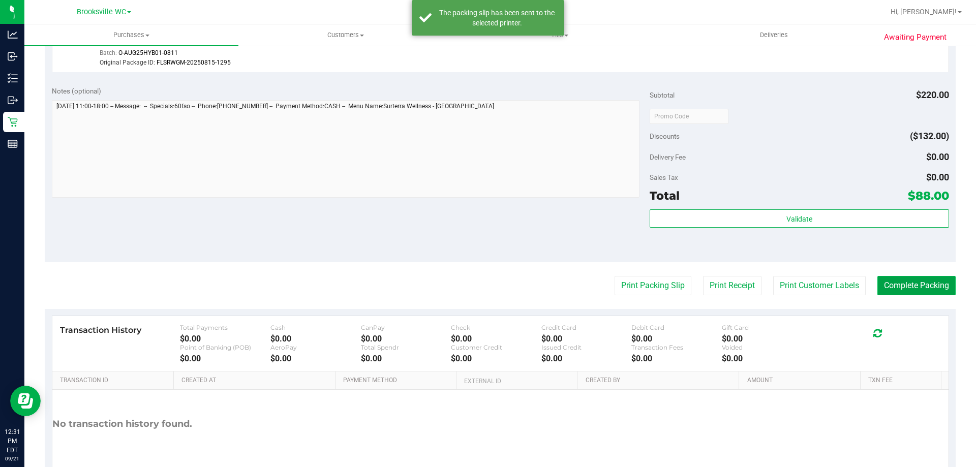
click at [926, 279] on button "Complete Packing" at bounding box center [916, 285] width 78 height 19
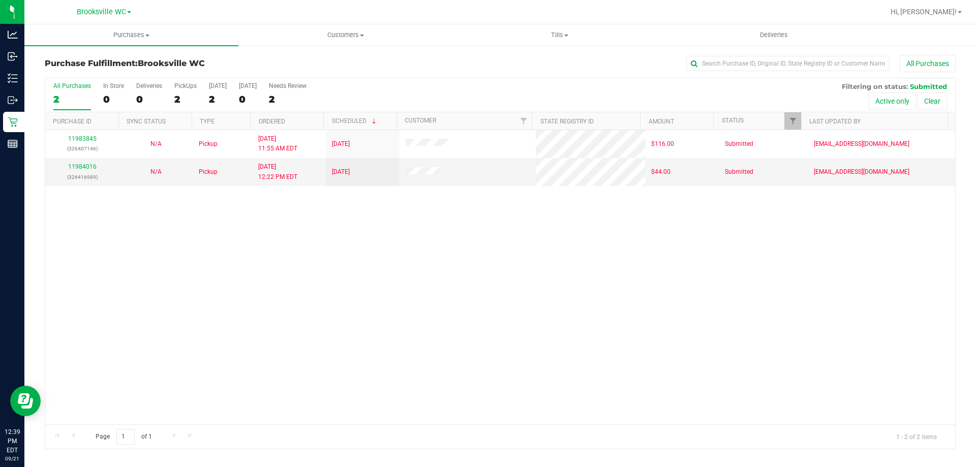
click at [502, 277] on div "11983845 (326407146) N/A Pickup [DATE] 11:55 AM EDT 9/21/2025 $116.00 Submitted…" at bounding box center [500, 277] width 910 height 294
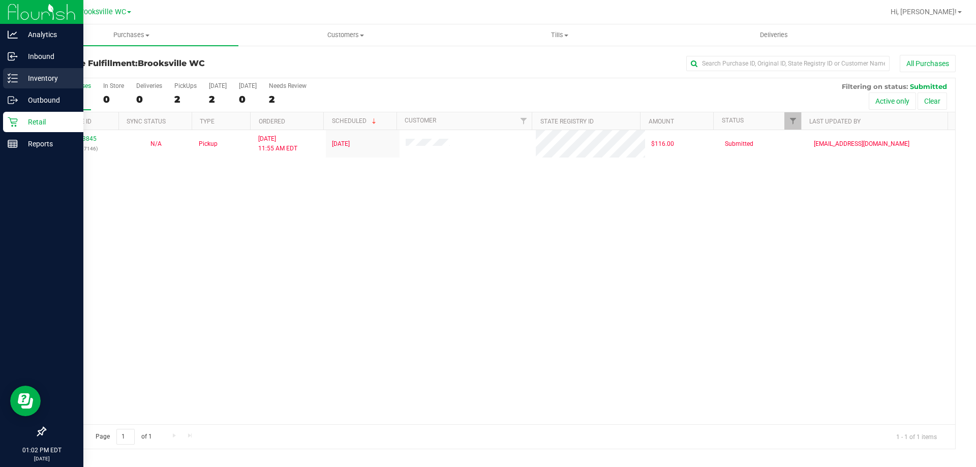
click at [21, 81] on p "Inventory" at bounding box center [48, 78] width 61 height 12
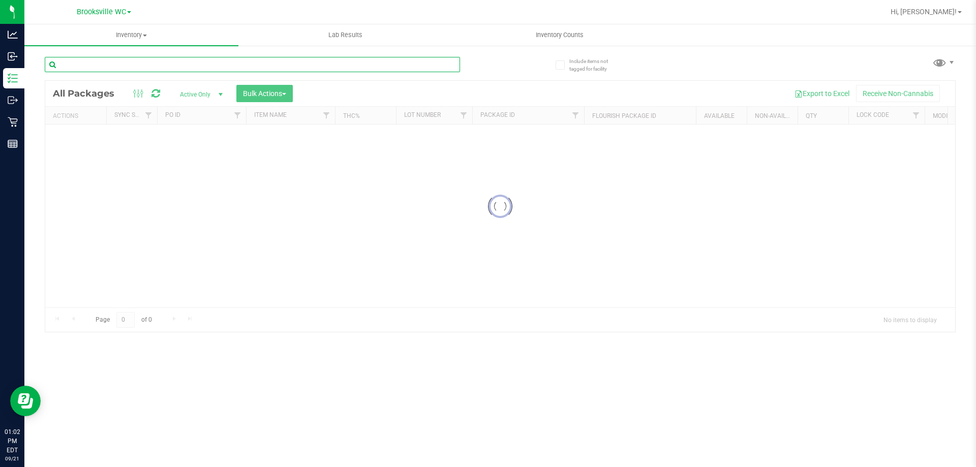
click at [259, 60] on input "text" at bounding box center [252, 64] width 415 height 15
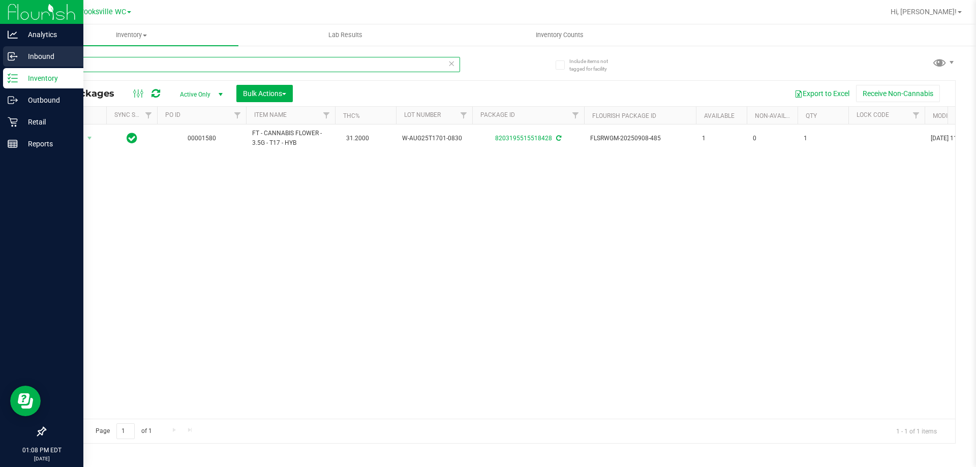
drag, startPoint x: 118, startPoint y: 69, endPoint x: 0, endPoint y: 65, distance: 118.0
click at [0, 65] on div "Analytics Inbound Inventory Outbound Retail Reports 01:08 PM EDT [DATE] 09/21 B…" at bounding box center [488, 233] width 976 height 467
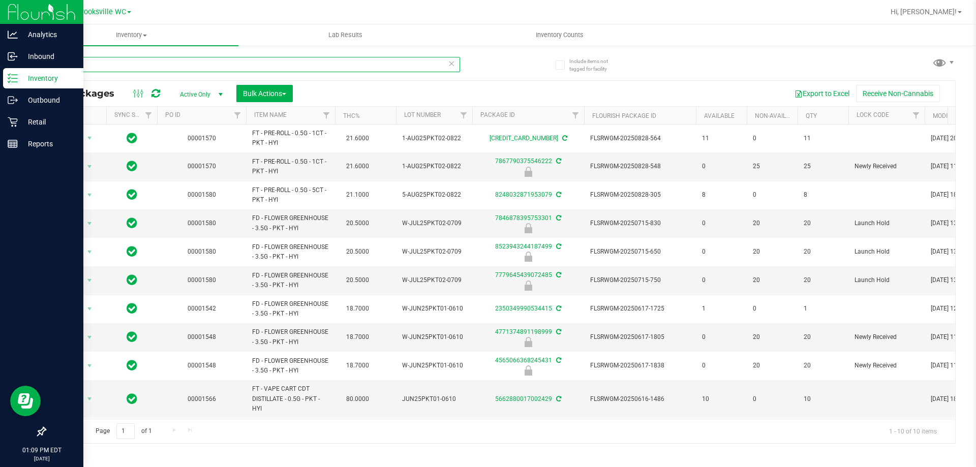
type input "pkt"
